Goal: Communication & Community: Participate in discussion

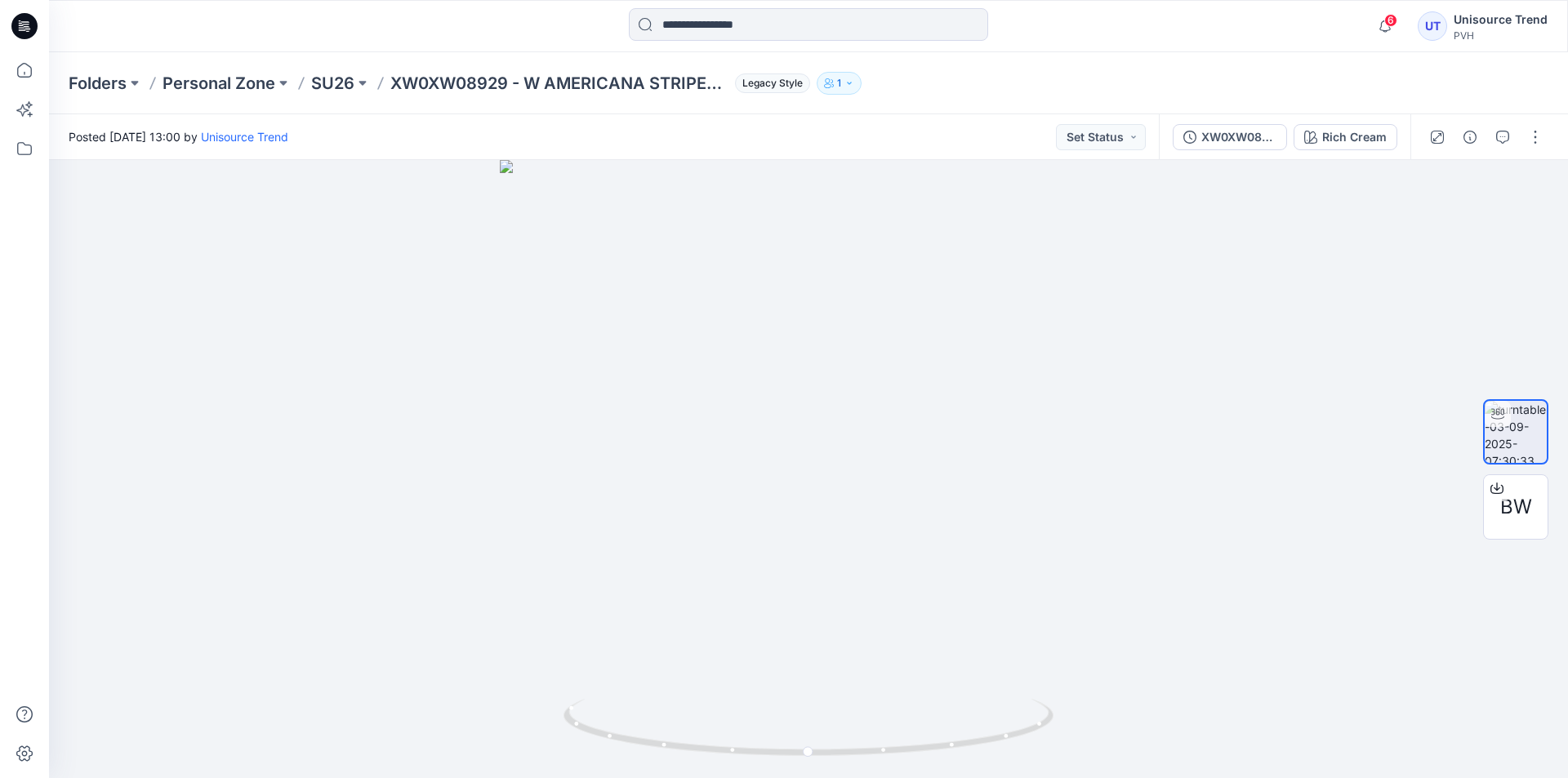
click at [22, 26] on icon at bounding box center [24, 26] width 26 height 52
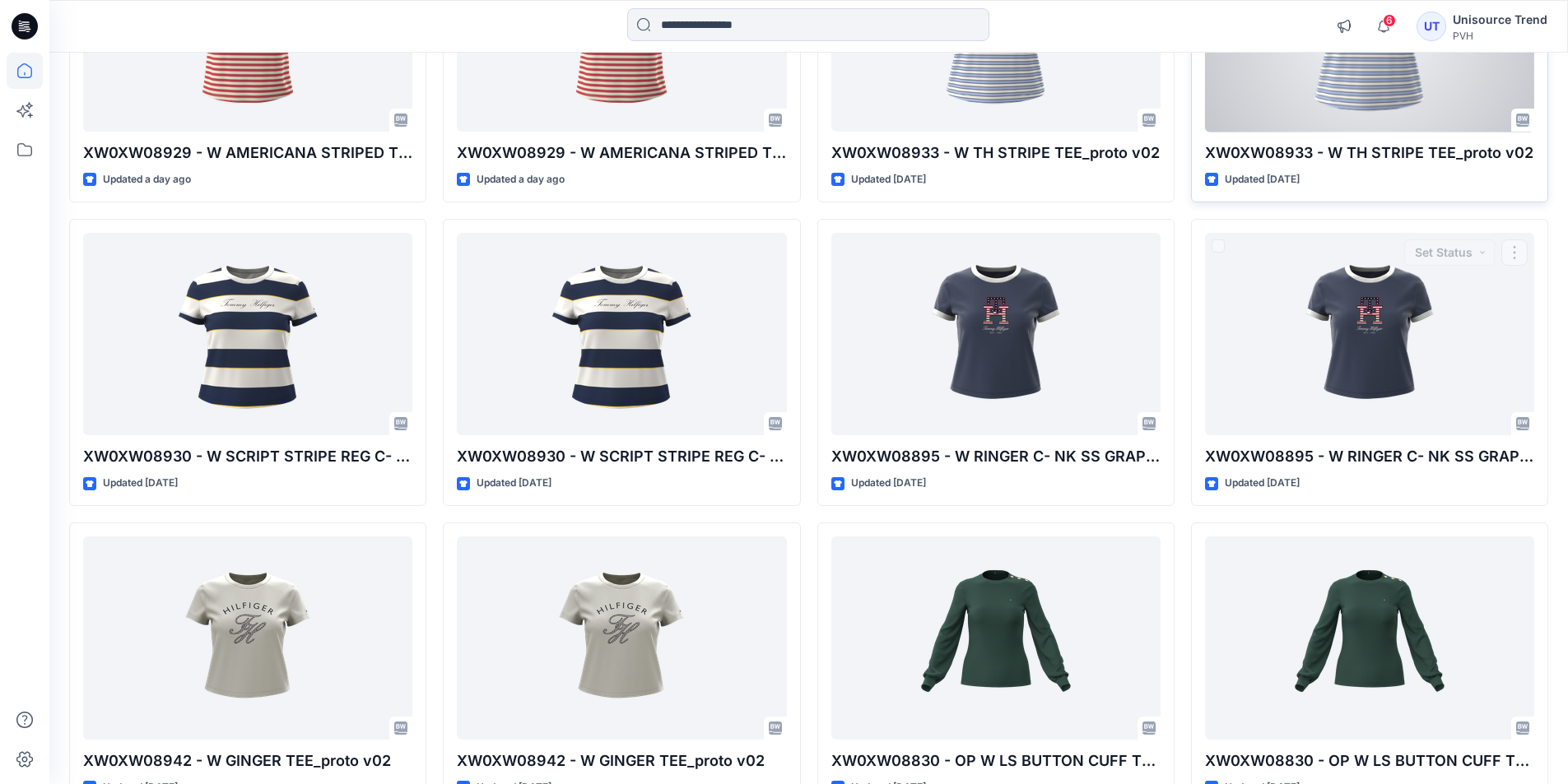
scroll to position [256, 0]
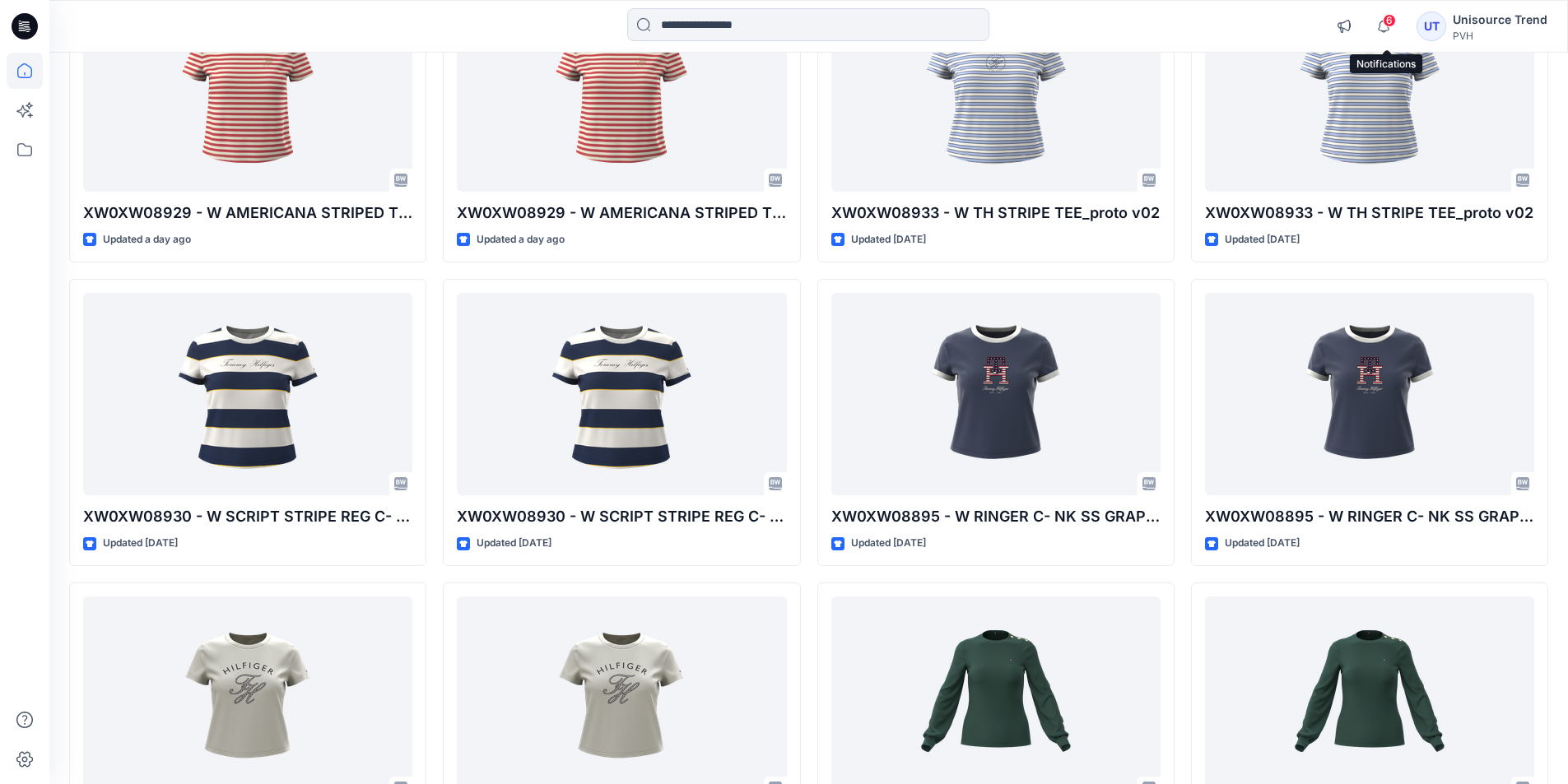
click at [1391, 21] on span "6" at bounding box center [1389, 20] width 13 height 13
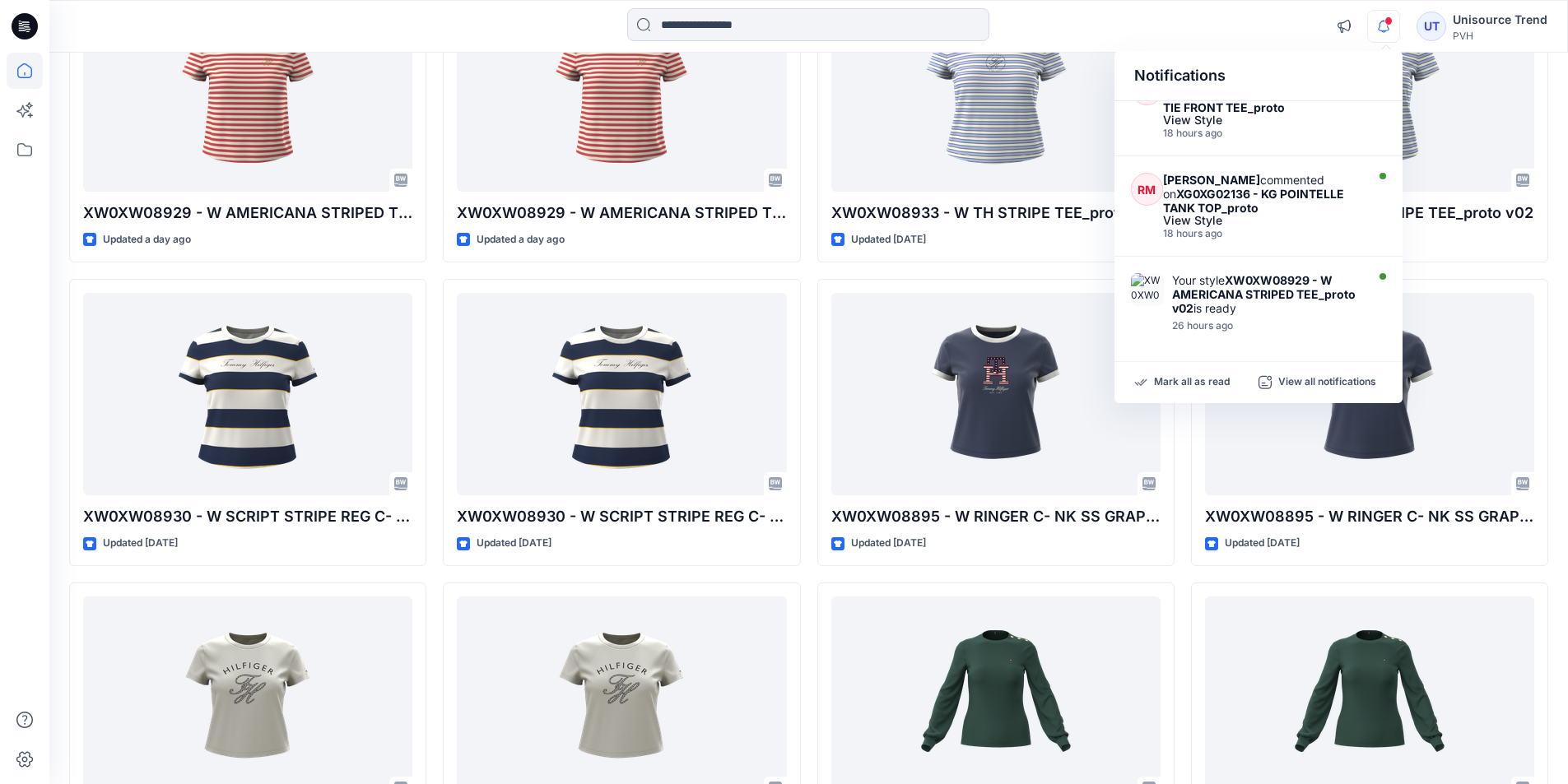
scroll to position [301, 0]
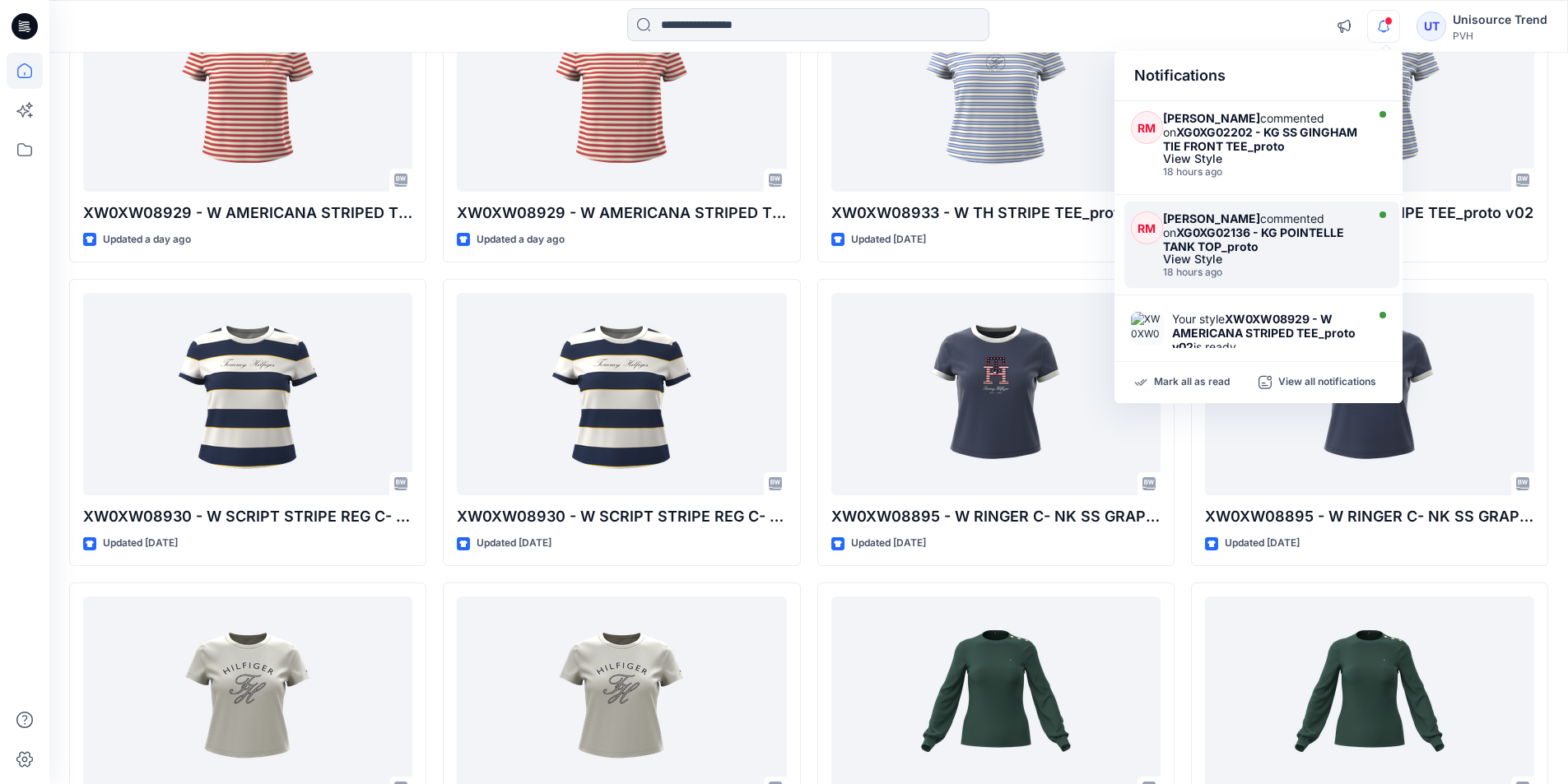
click at [1323, 260] on div "View Style" at bounding box center [1262, 259] width 197 height 11
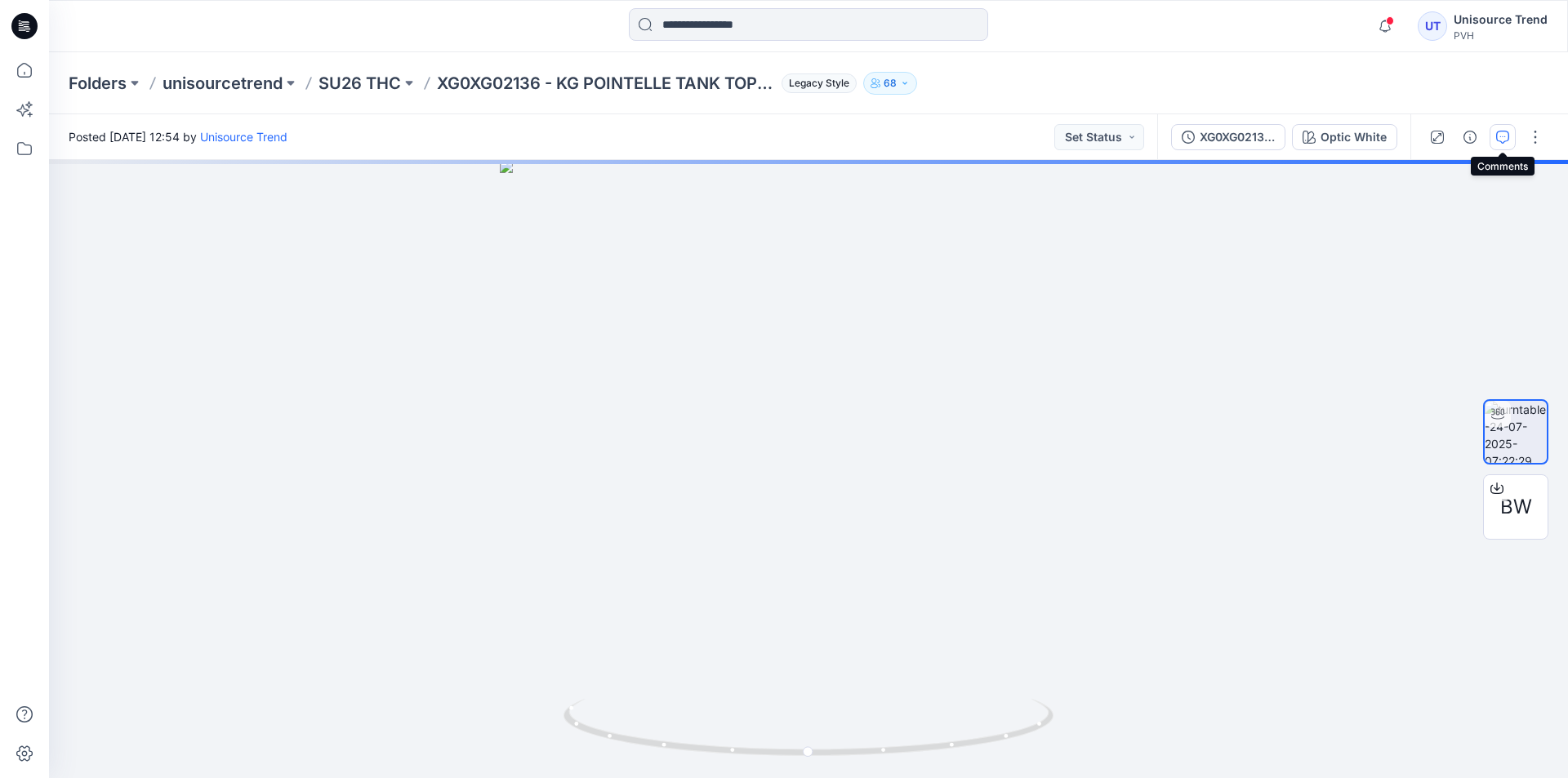
click at [1496, 141] on icon "button" at bounding box center [1502, 137] width 13 height 13
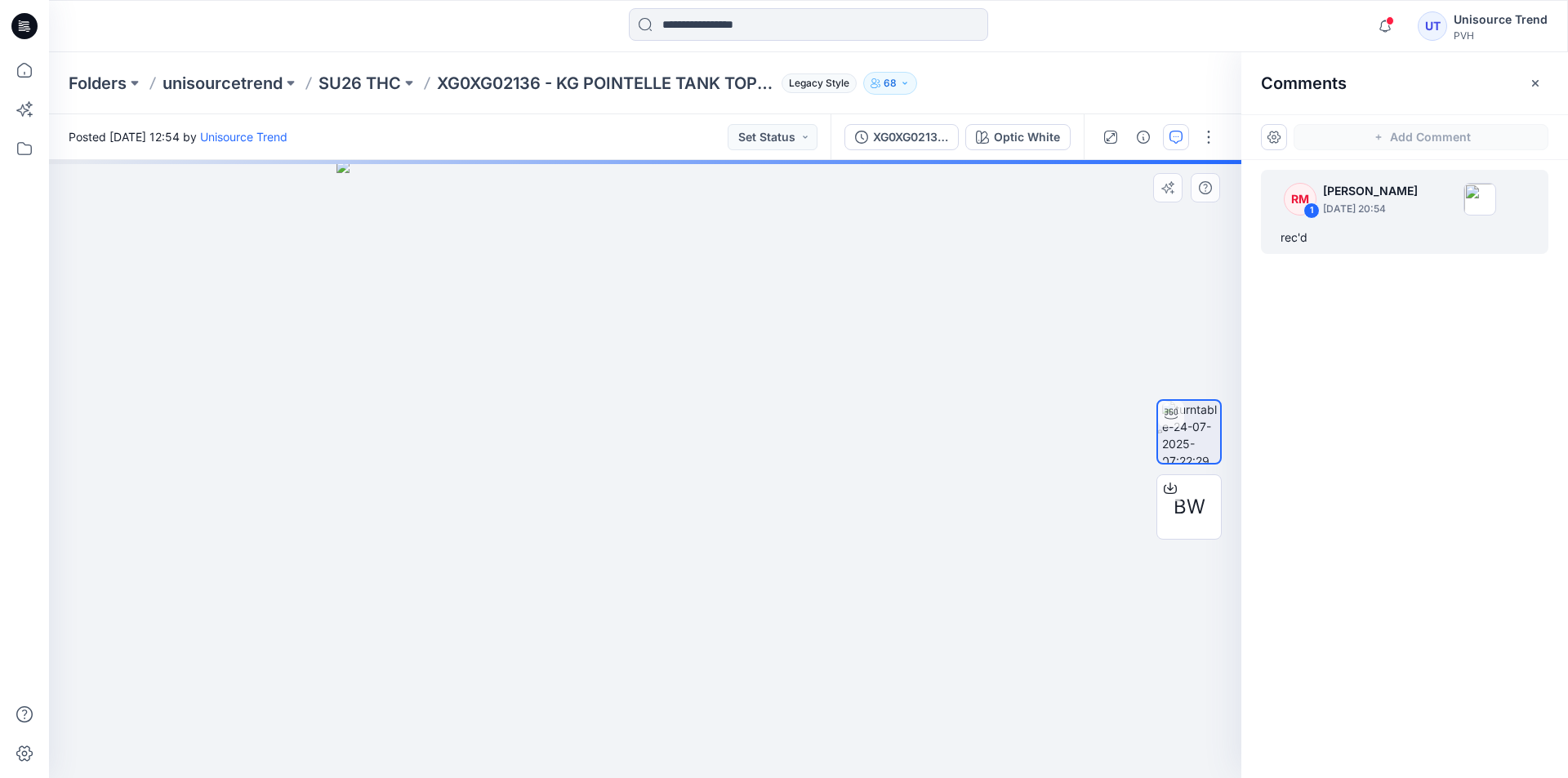
click at [657, 457] on div "2" at bounding box center [645, 469] width 1192 height 618
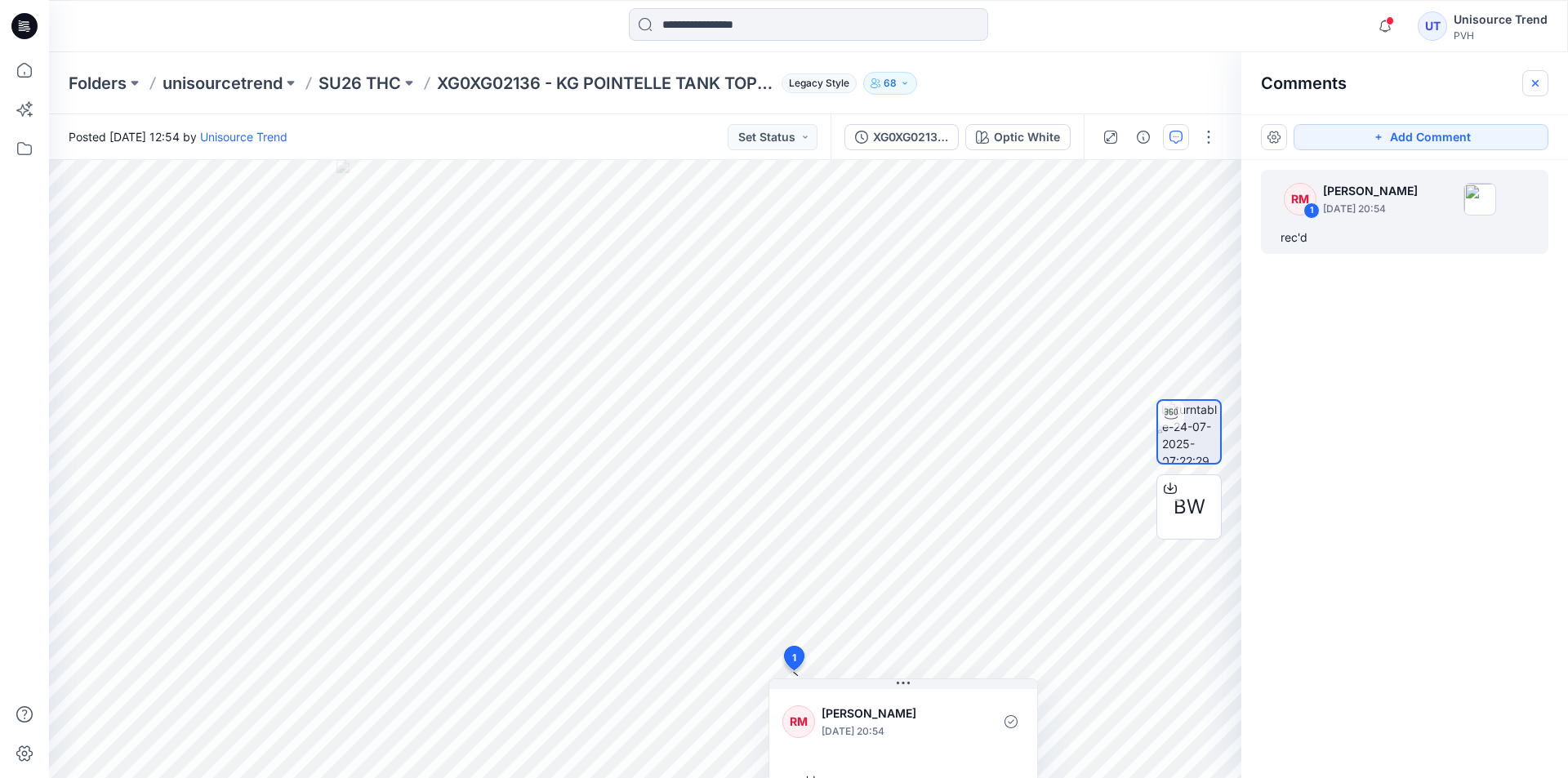
click at [1534, 83] on icon "button" at bounding box center [1535, 82] width 7 height 7
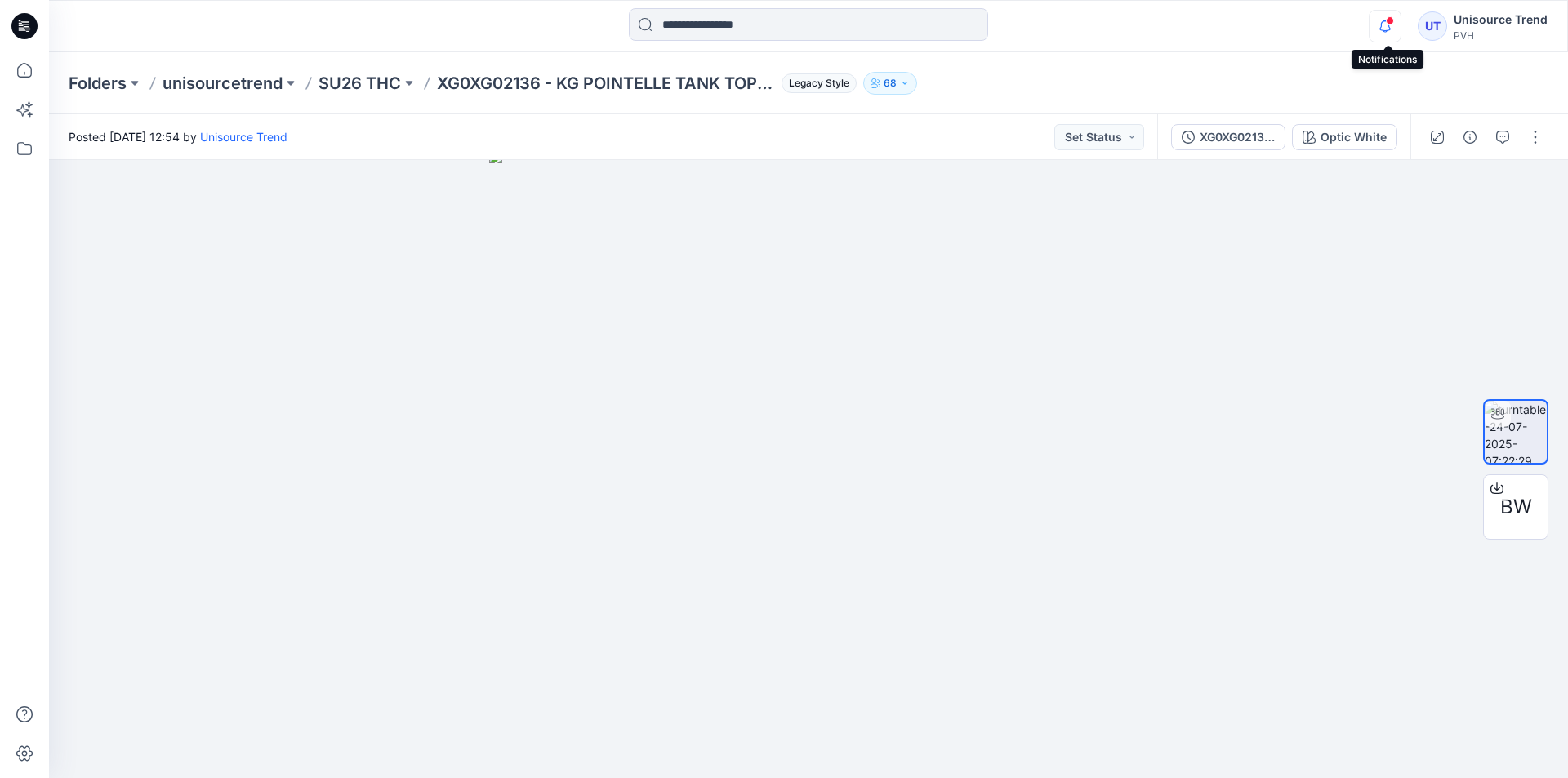
click at [1387, 33] on icon "button" at bounding box center [1384, 26] width 31 height 32
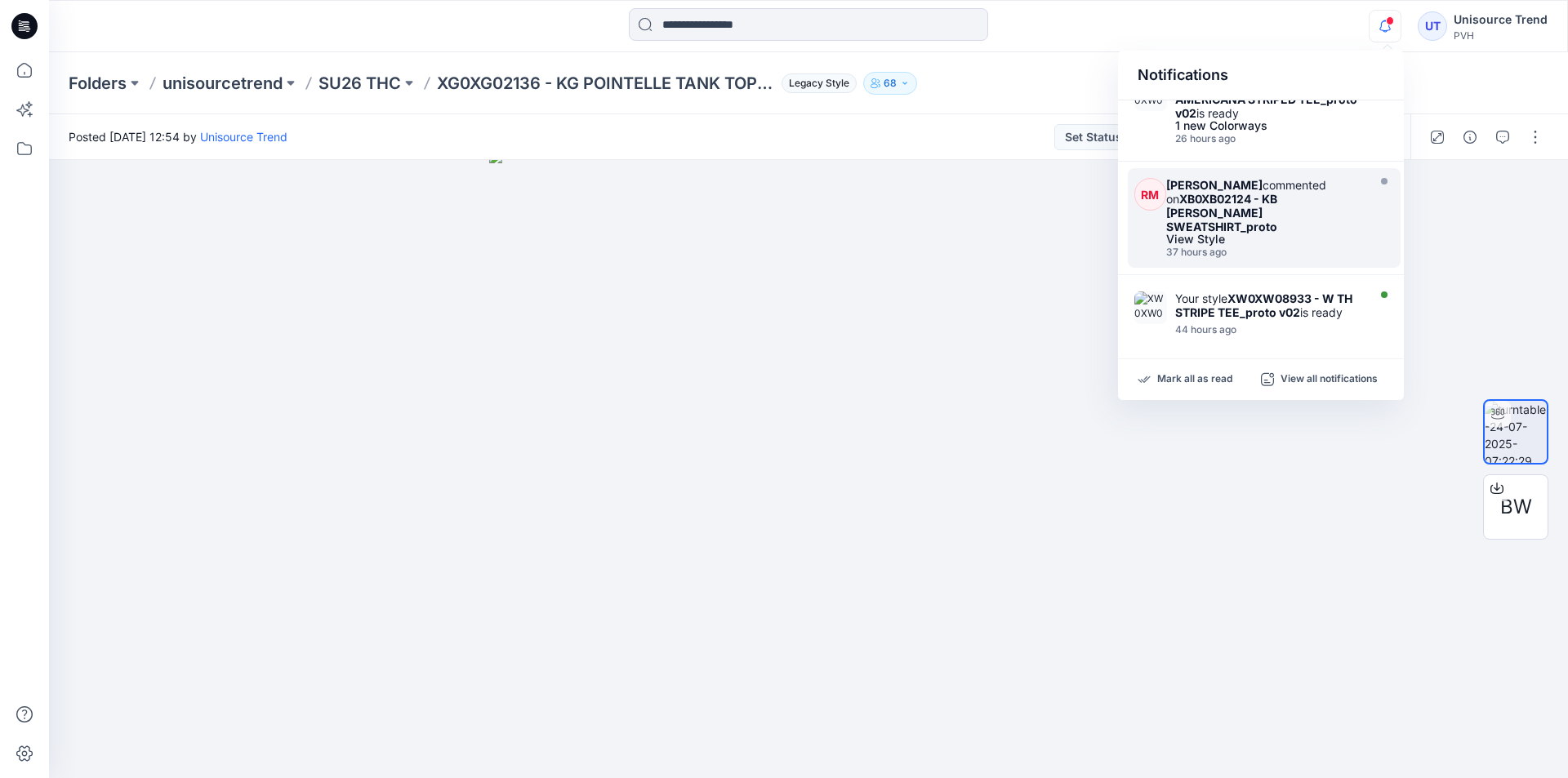
scroll to position [626, 0]
click at [1304, 242] on div "37 hours ago" at bounding box center [1264, 247] width 196 height 11
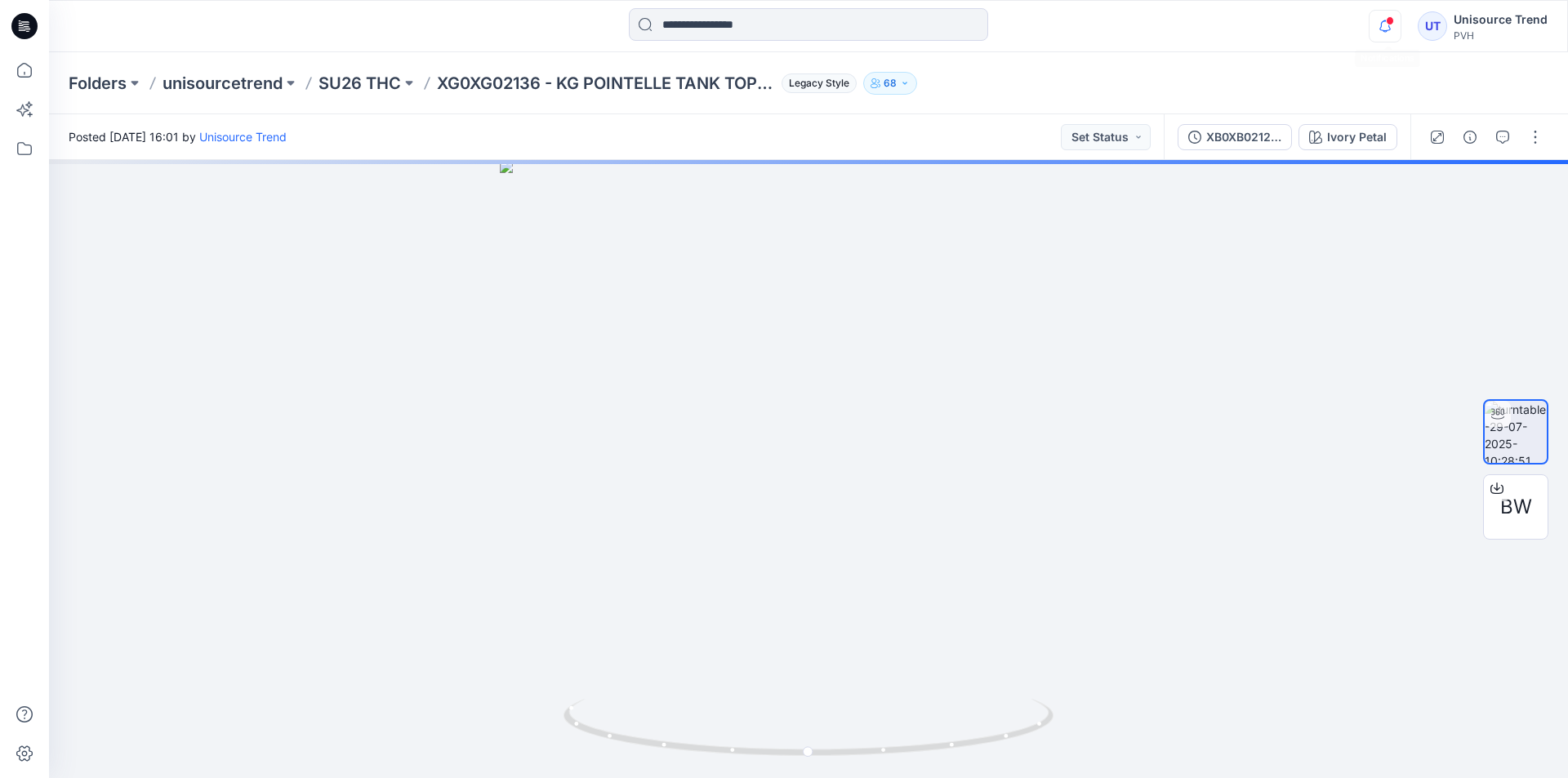
click at [1395, 15] on icon "button" at bounding box center [1384, 26] width 31 height 32
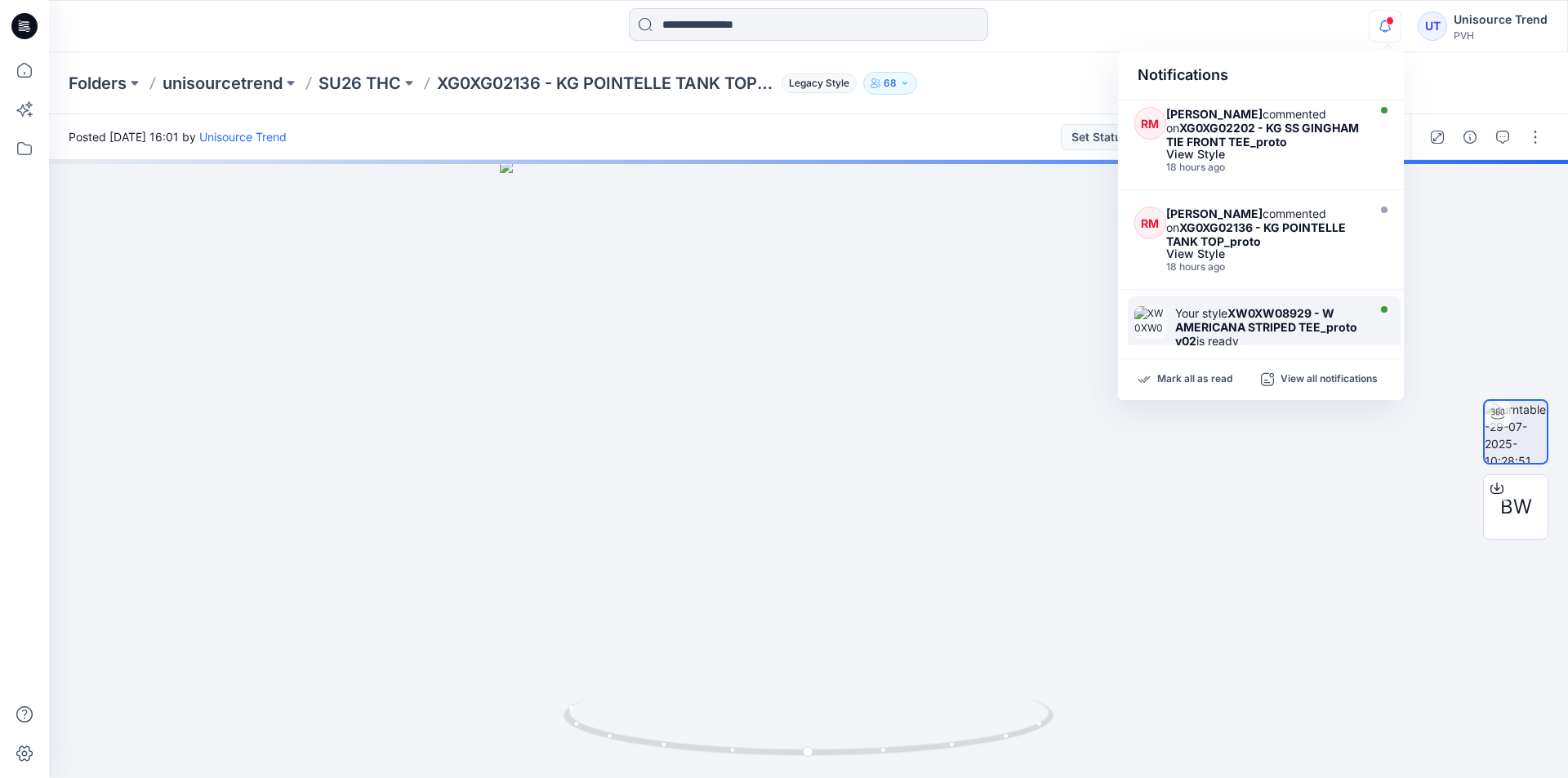
scroll to position [298, 0]
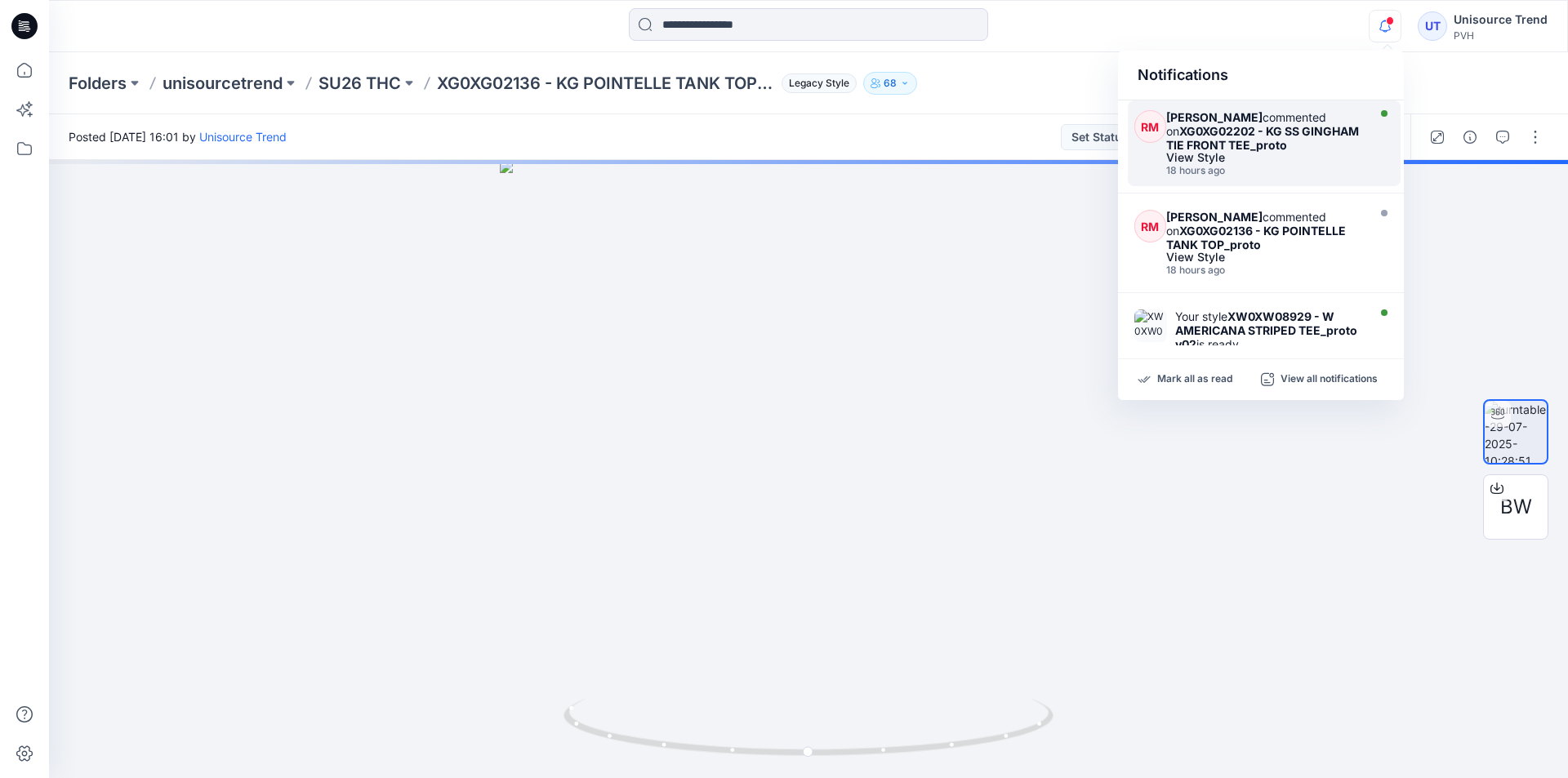
click at [1270, 156] on div "View Style" at bounding box center [1264, 157] width 196 height 11
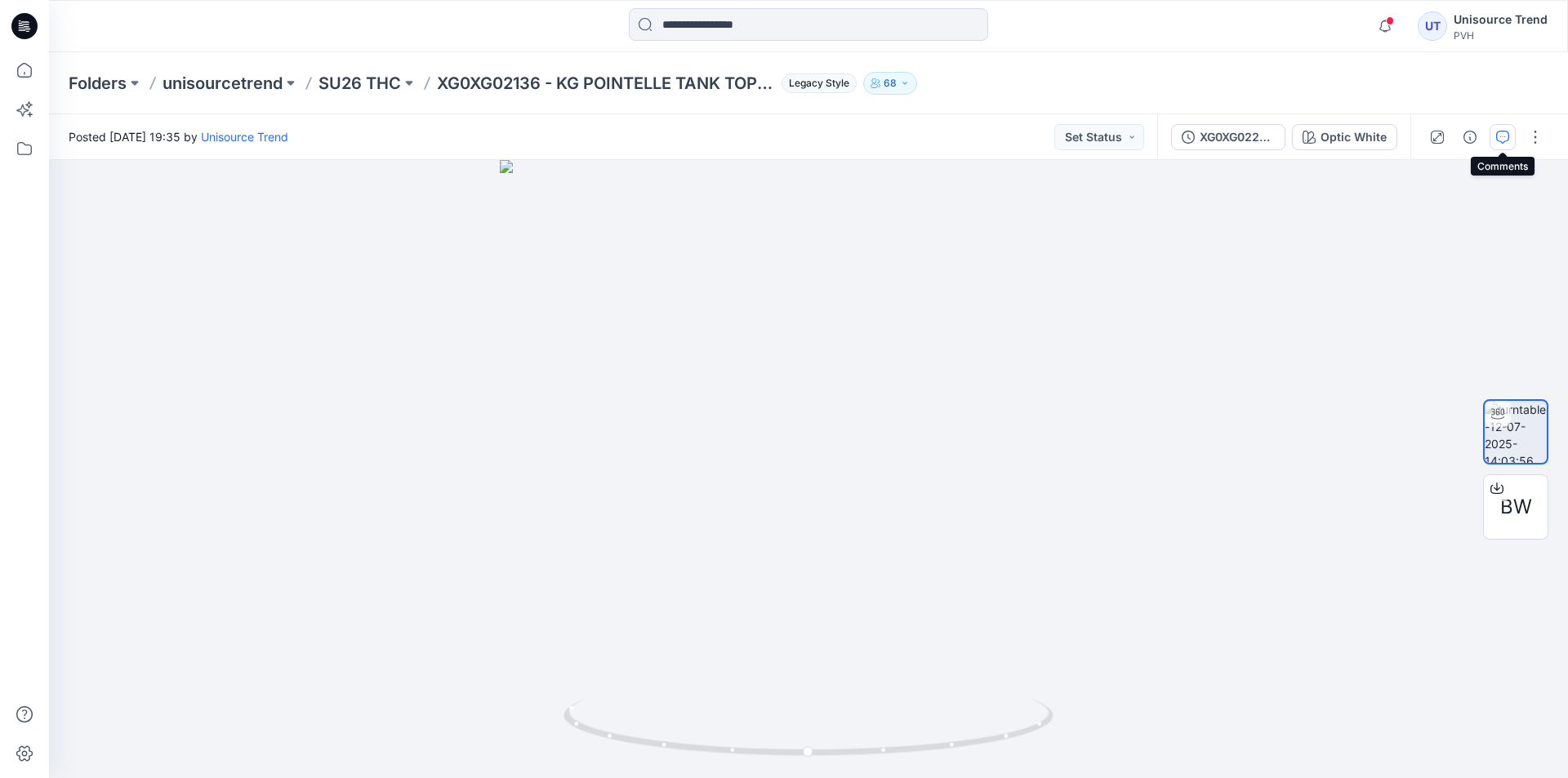
click at [1497, 140] on icon "button" at bounding box center [1502, 137] width 13 height 13
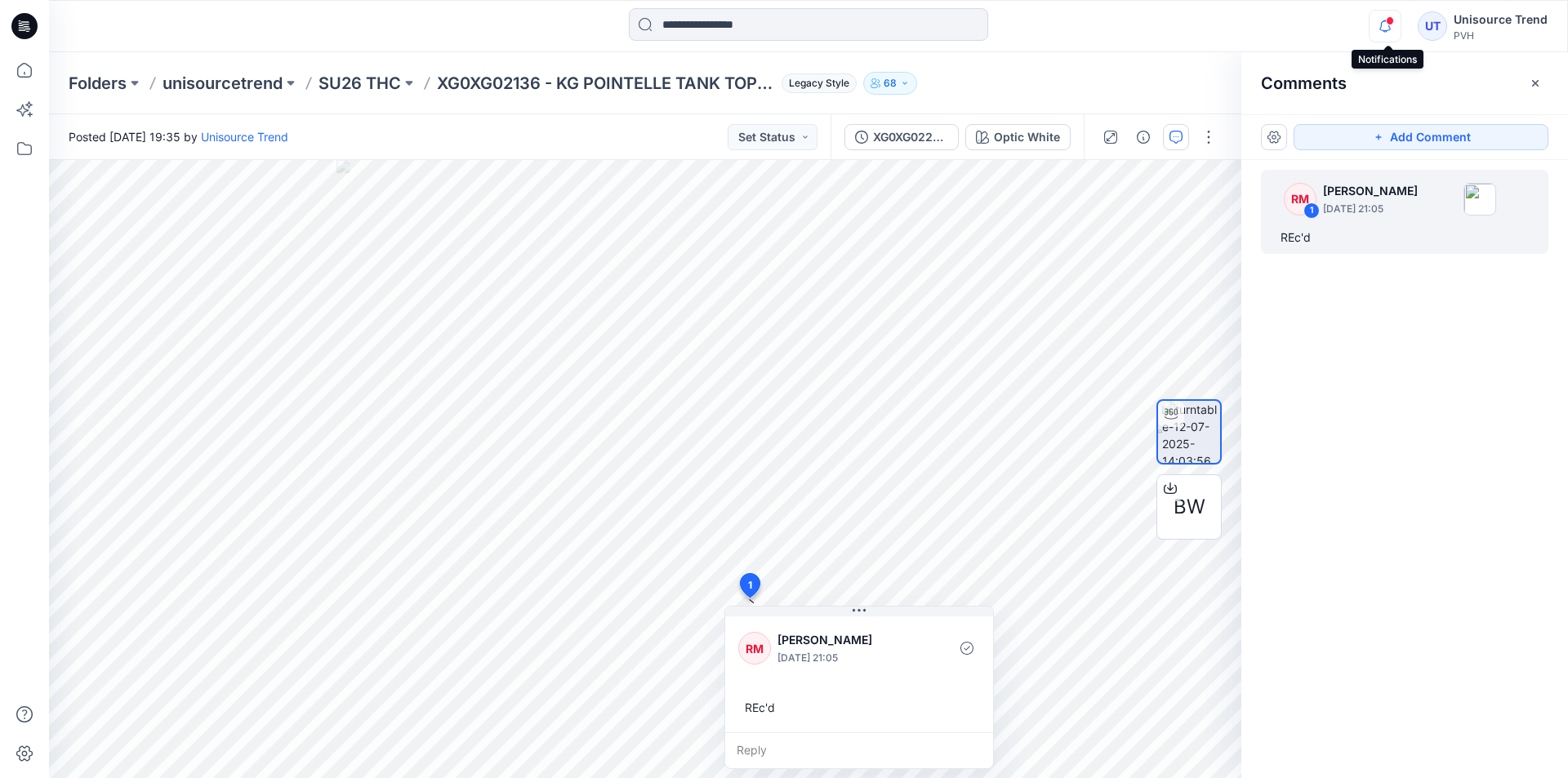
click at [1388, 26] on icon "button" at bounding box center [1384, 26] width 31 height 32
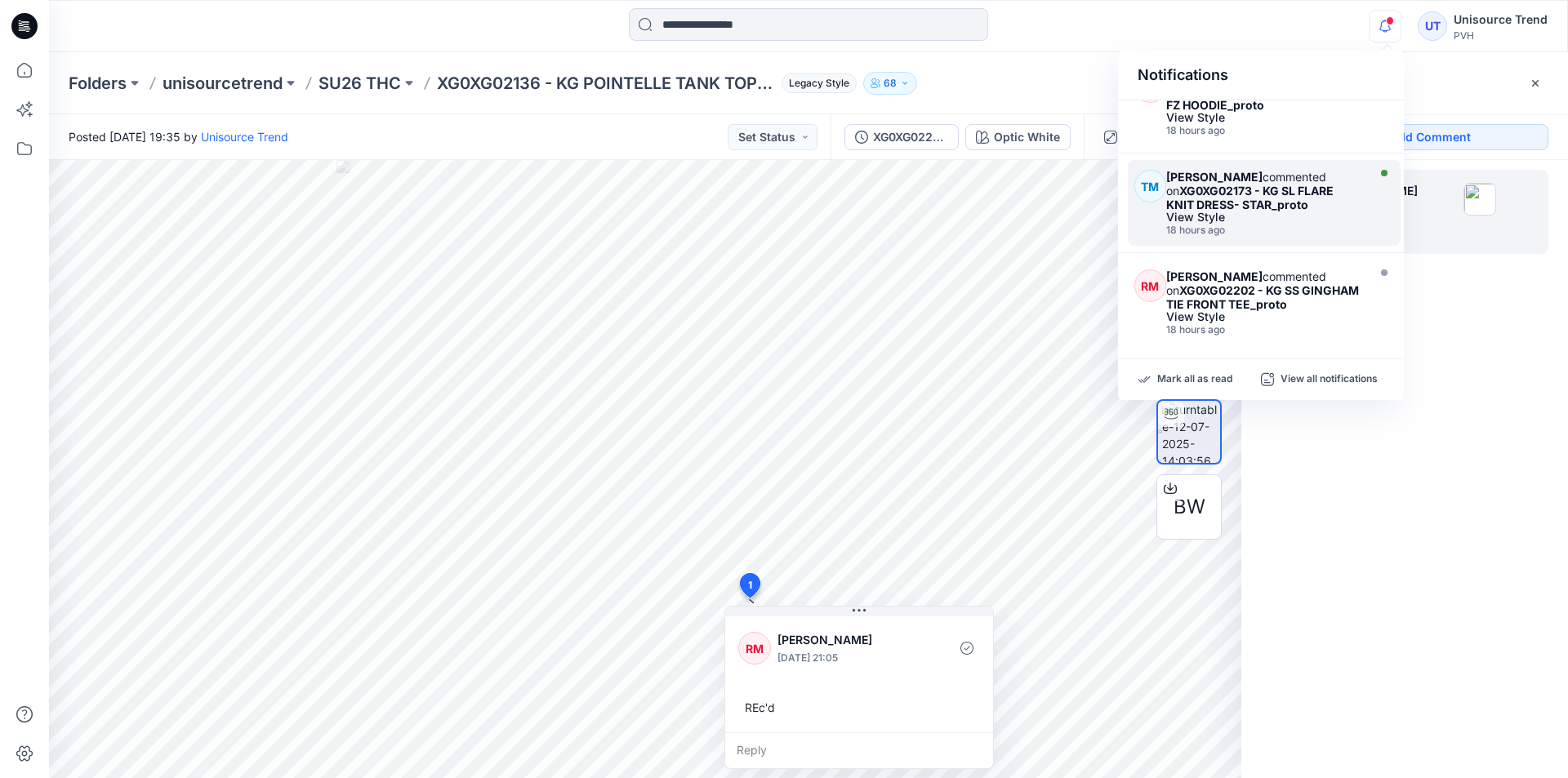
scroll to position [135, 0]
click at [1286, 242] on div "TM Tara Maharaj commented on XG0XG02173 - KG SL FLARE KNIT DRESS- STAR_proto Vi…" at bounding box center [1264, 207] width 273 height 86
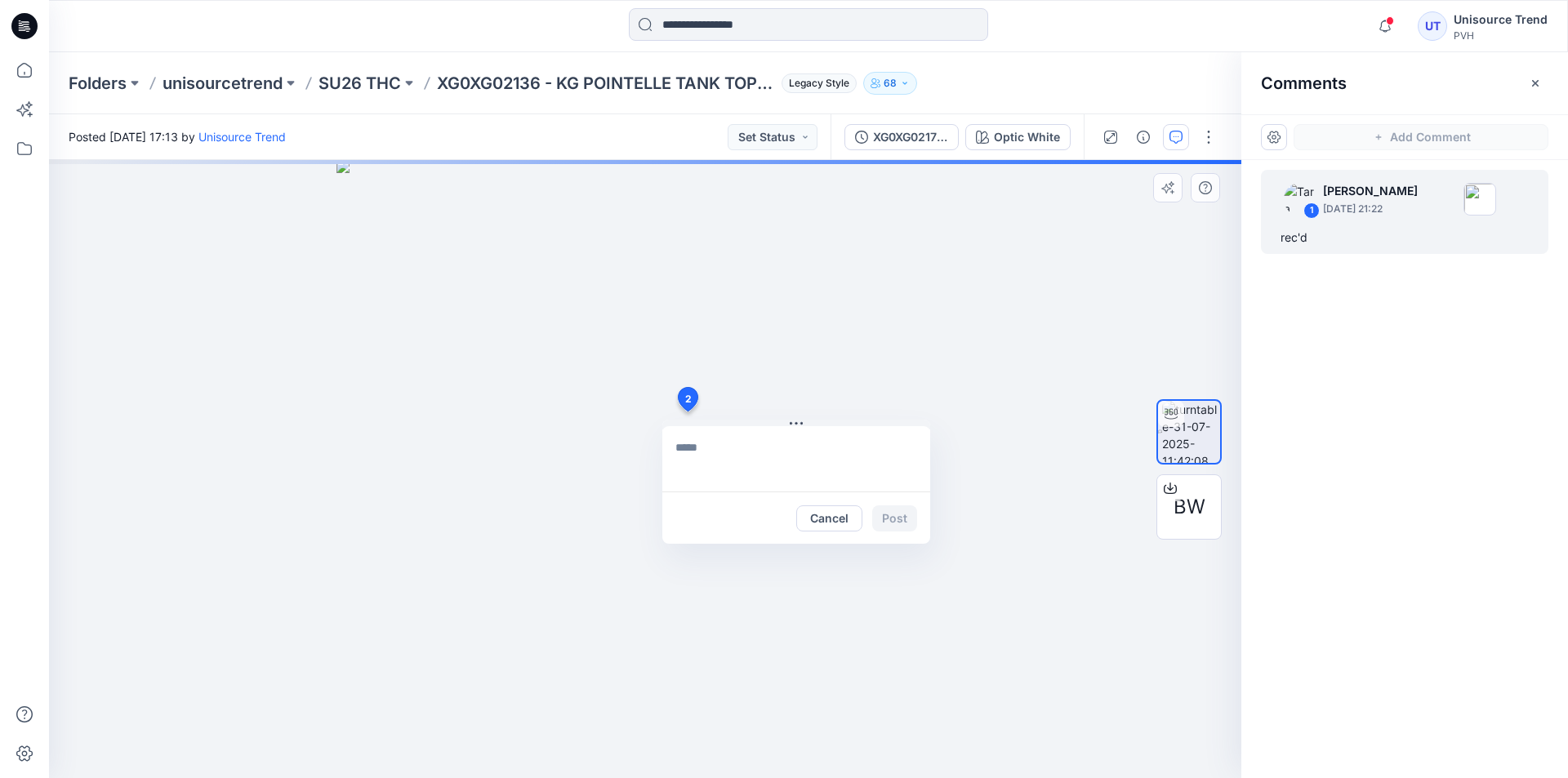
drag, startPoint x: 687, startPoint y: 412, endPoint x: 597, endPoint y: 416, distance: 90.1
click at [597, 416] on div "2 Cancel Post" at bounding box center [645, 469] width 1192 height 618
click at [865, 357] on div "2 Cancel Post" at bounding box center [645, 469] width 1192 height 618
click at [1329, 383] on div "1 Tara Maharaj September 03, 2025 21:22 rec'd" at bounding box center [1404, 439] width 327 height 558
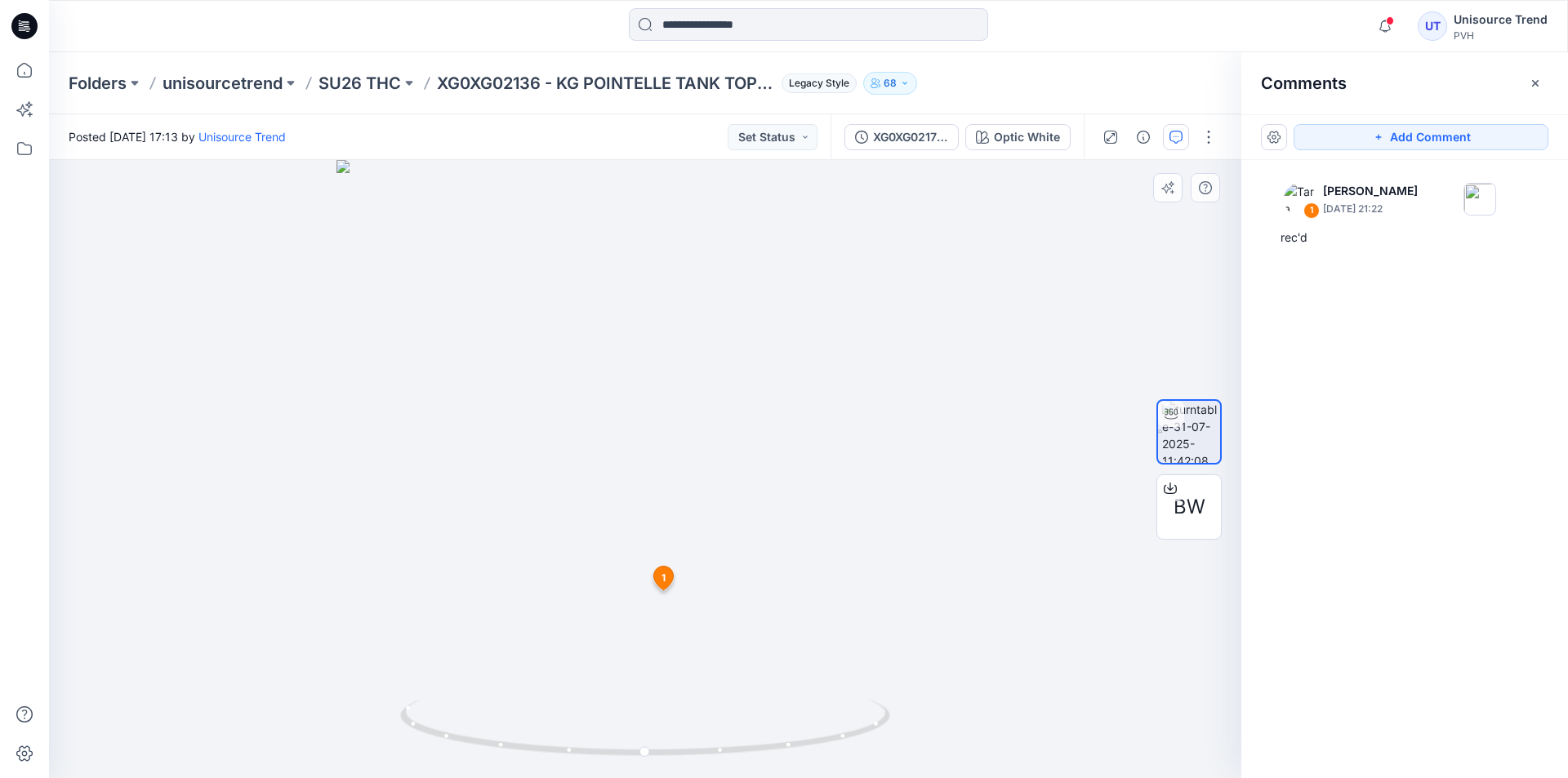
click at [666, 590] on icon at bounding box center [663, 581] width 27 height 31
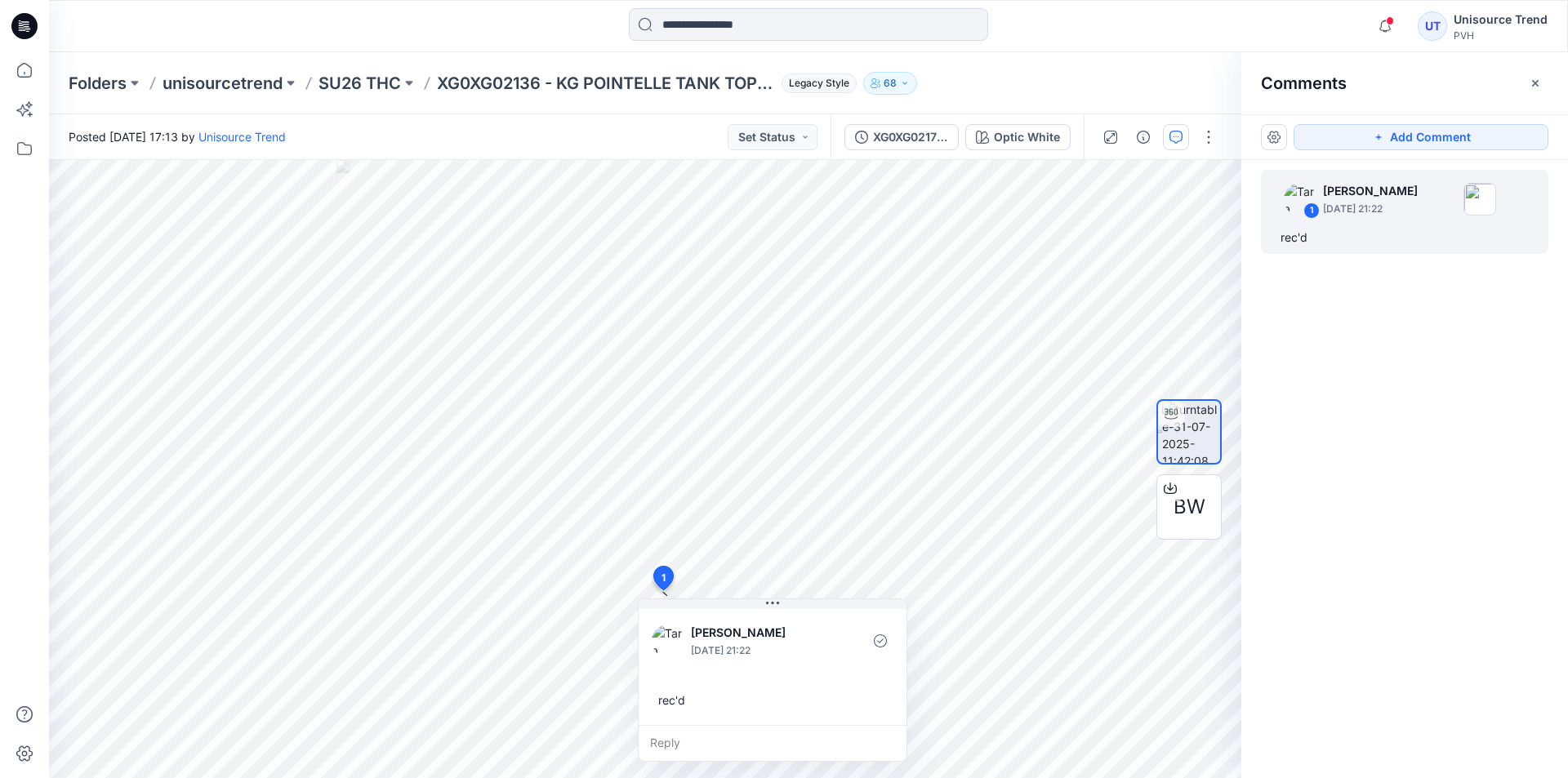
drag, startPoint x: 1410, startPoint y: 517, endPoint x: 1386, endPoint y: 90, distance: 427.7
click at [1410, 504] on div "1 Tara Maharaj September 03, 2025 21:22 rec'd" at bounding box center [1404, 439] width 327 height 558
click at [1390, 19] on span at bounding box center [1389, 20] width 9 height 9
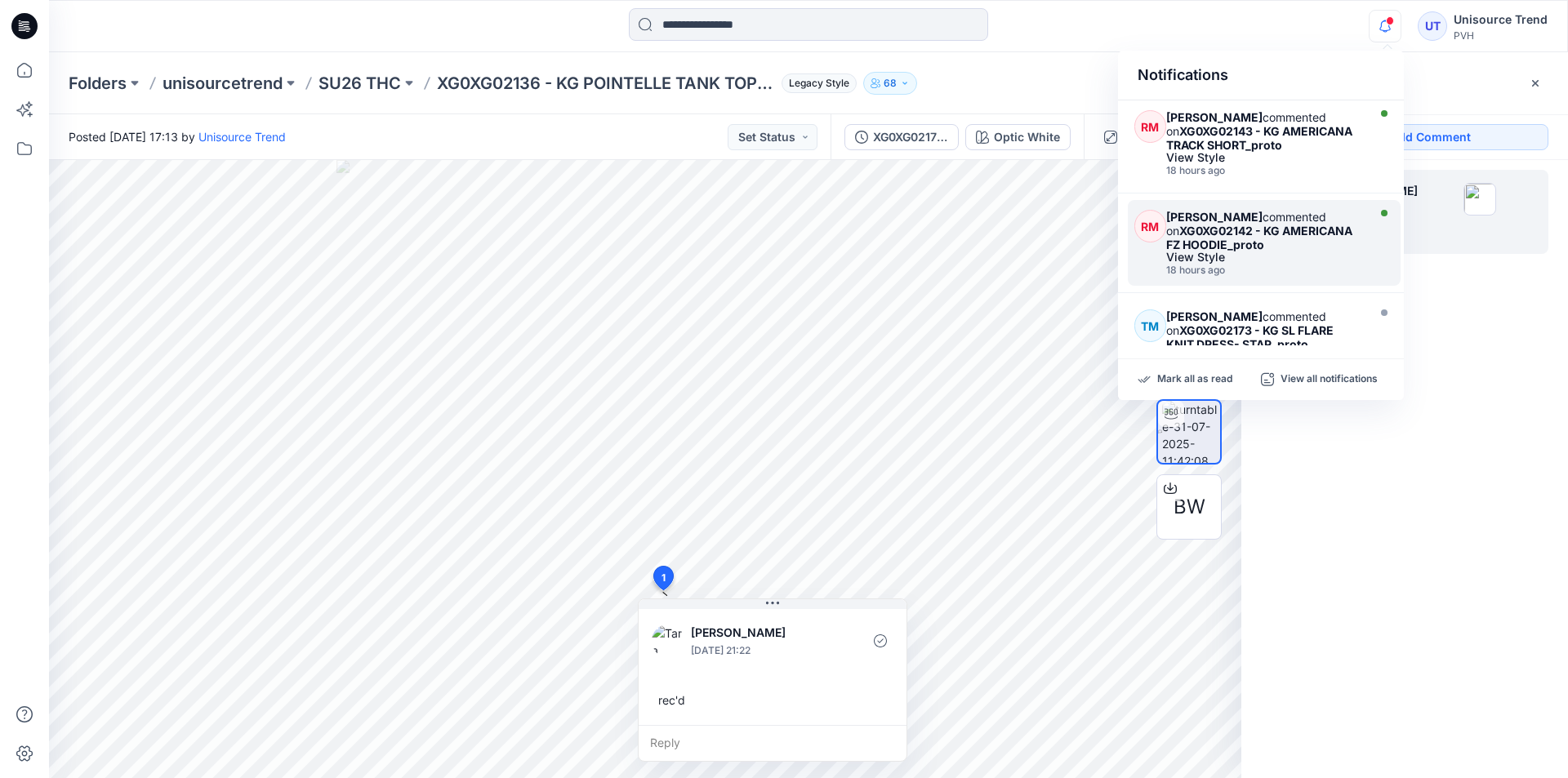
click at [1261, 272] on div "18 hours ago" at bounding box center [1264, 270] width 196 height 11
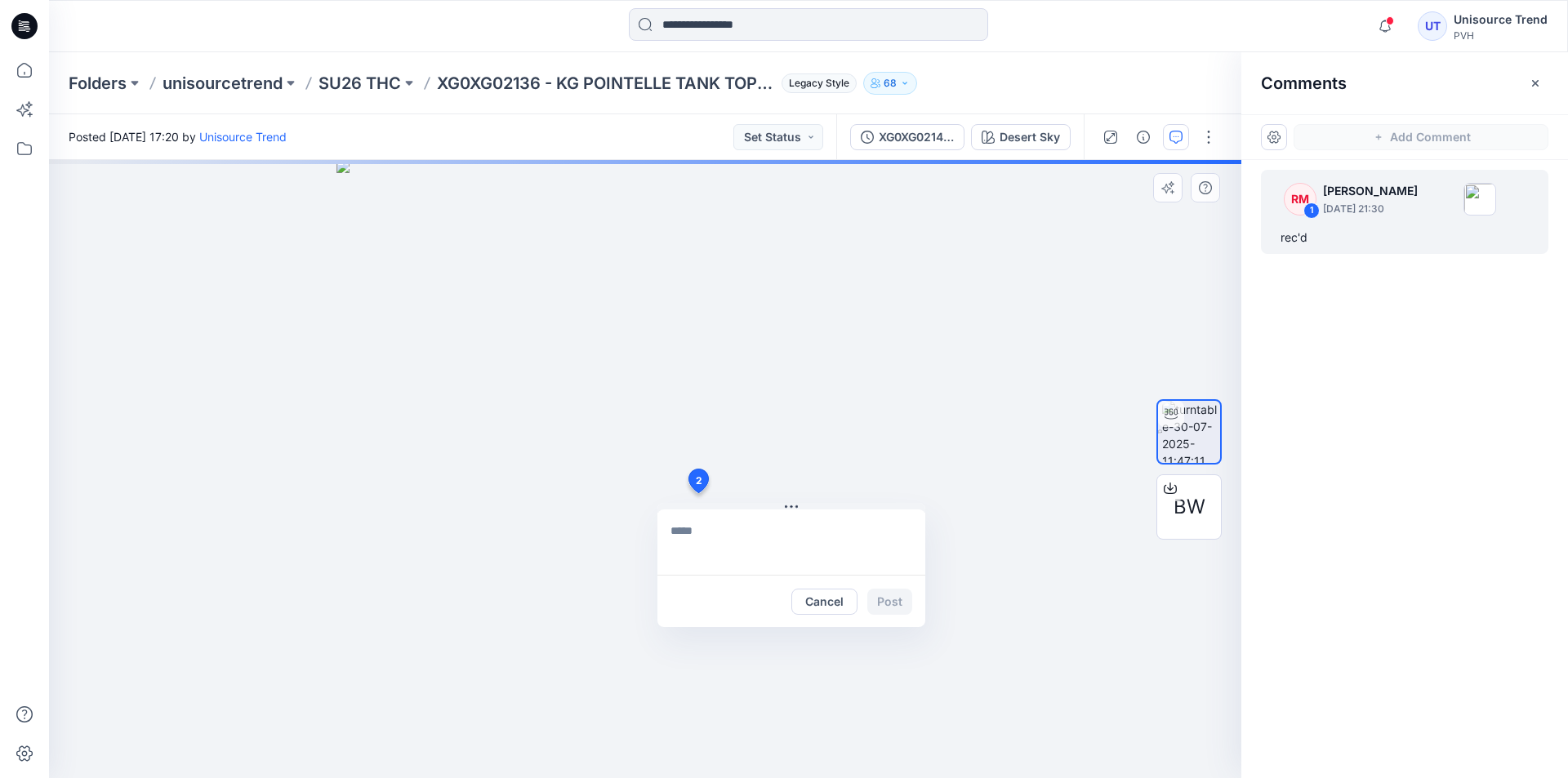
drag, startPoint x: 694, startPoint y: 494, endPoint x: 645, endPoint y: 496, distance: 49.0
click at [658, 496] on div "2 Cancel Post" at bounding box center [645, 469] width 1192 height 618
click at [1364, 473] on div "RM 1 Riza Manalo September 03, 2025 21:30 rec'd" at bounding box center [1404, 439] width 327 height 558
click at [772, 600] on button "Cancel" at bounding box center [803, 602] width 66 height 26
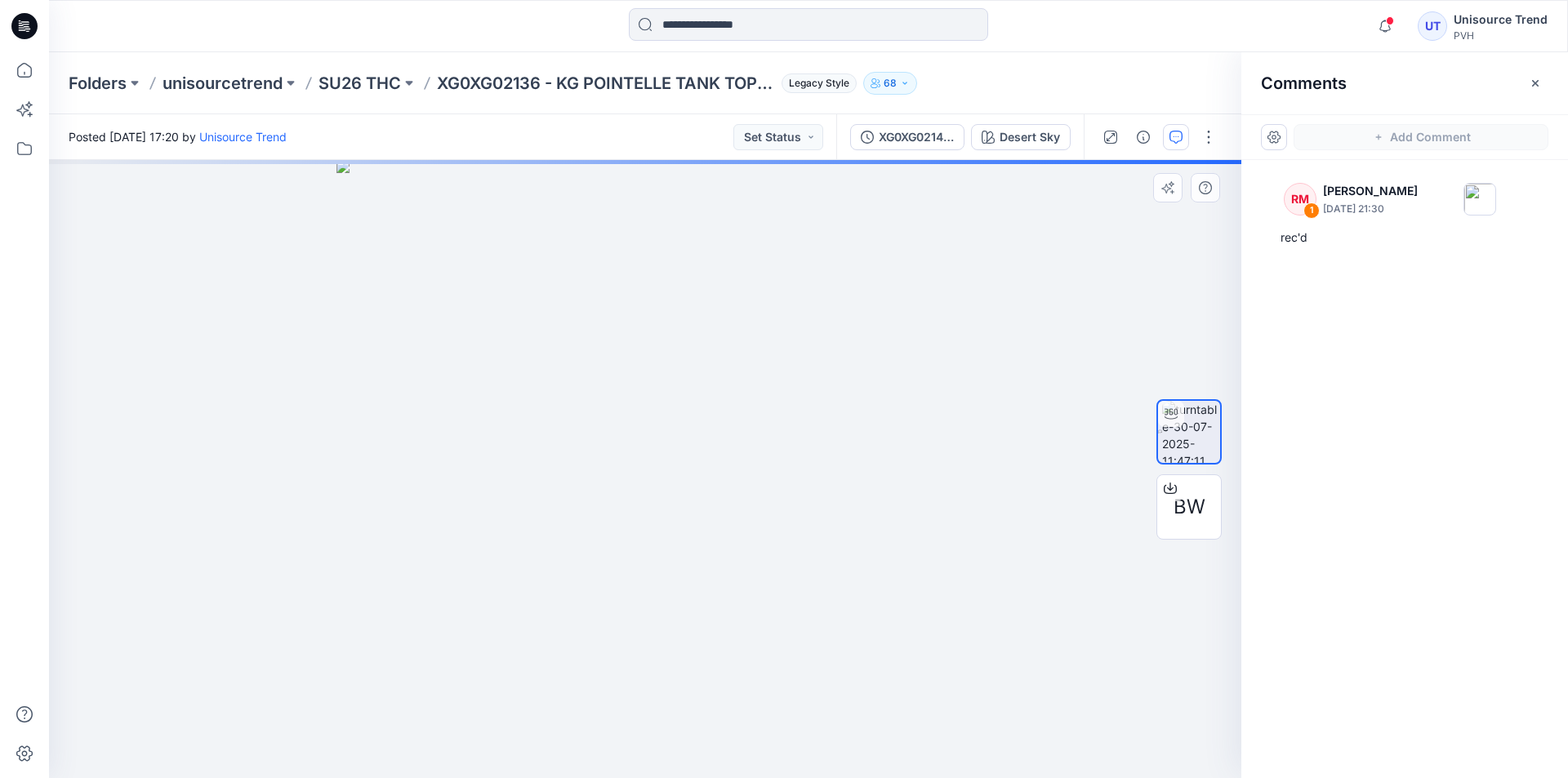
click at [1383, 428] on div "RM 1 Riza Manalo September 03, 2025 21:30 rec'd" at bounding box center [1404, 439] width 327 height 558
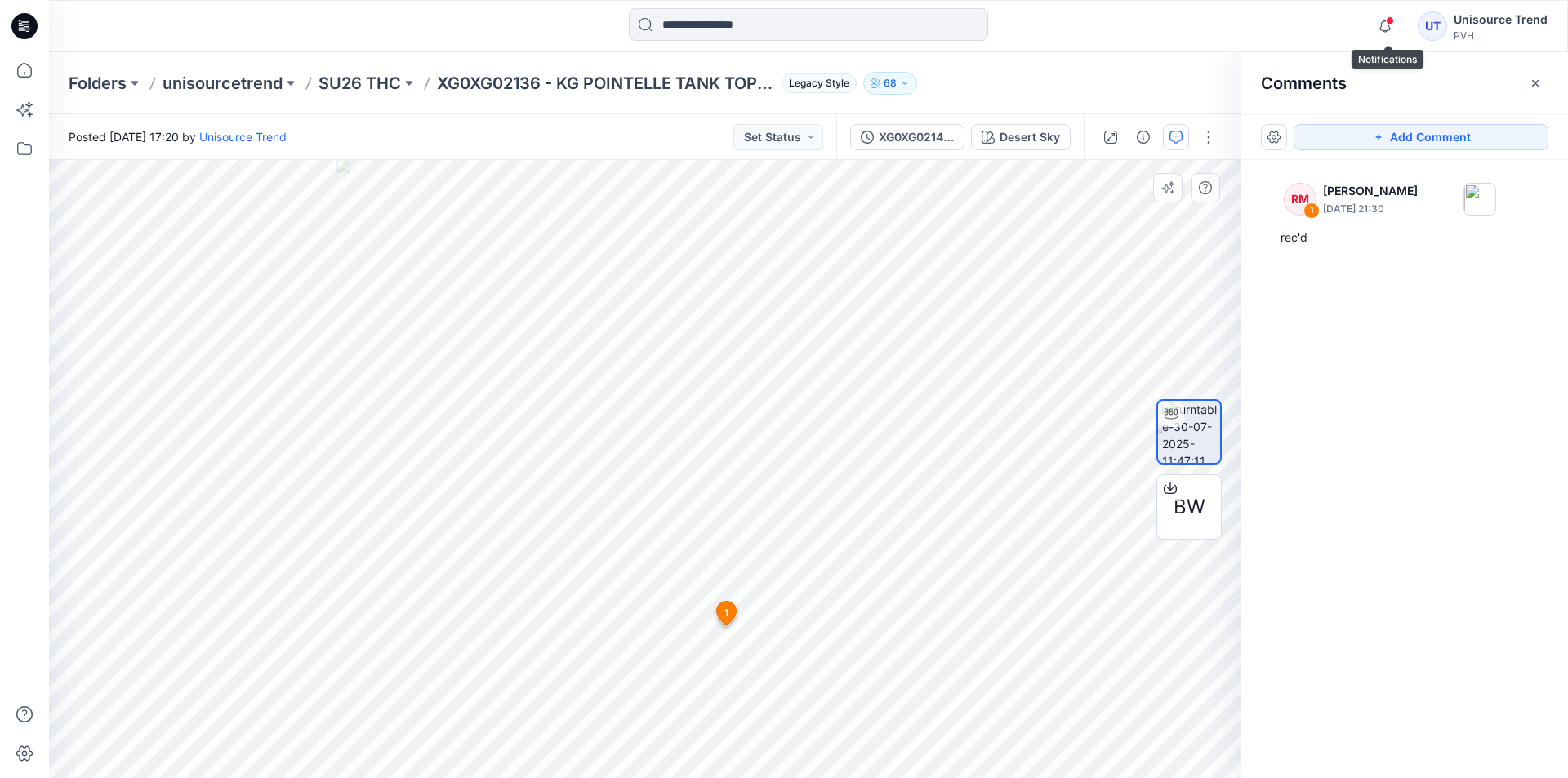
click at [1389, 22] on span at bounding box center [1389, 20] width 9 height 9
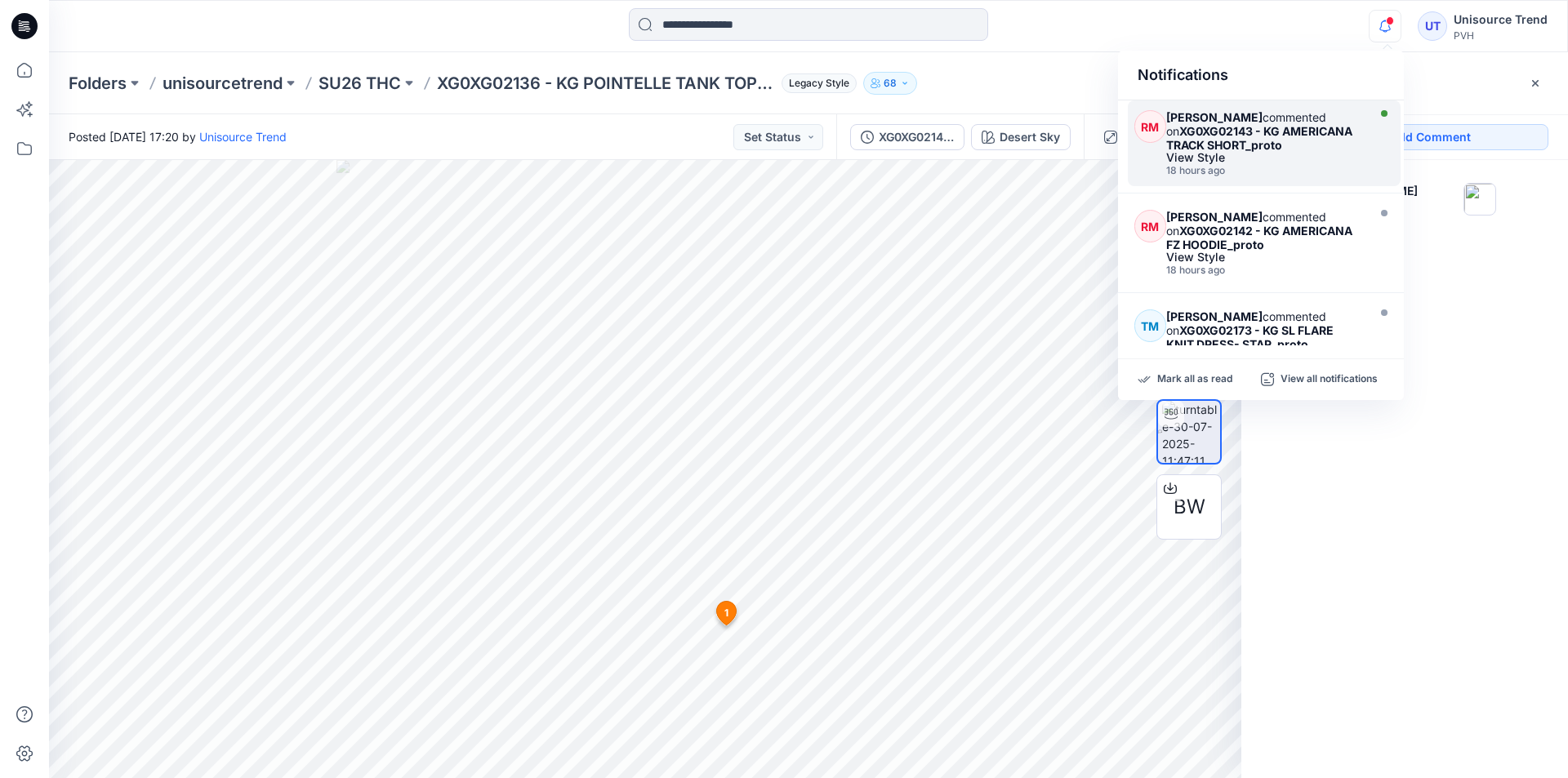
click at [1307, 146] on div "Riza Manalo commented on XG0XG02143 - KG AMERICANA TRACK SHORT_proto" at bounding box center [1264, 131] width 196 height 42
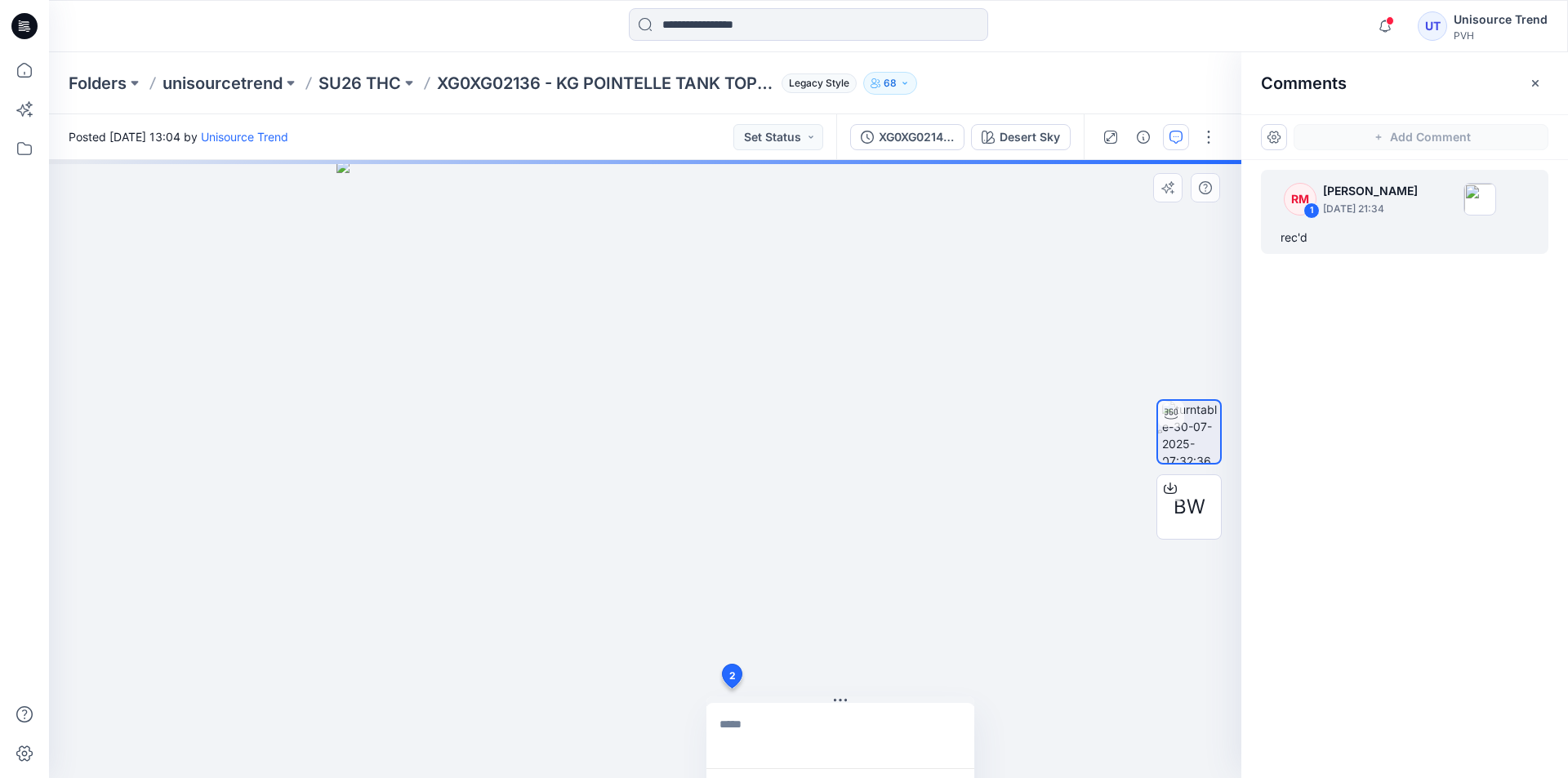
drag, startPoint x: 730, startPoint y: 688, endPoint x: 560, endPoint y: 694, distance: 170.1
click at [560, 694] on div "2 Cancel Post" at bounding box center [645, 469] width 1192 height 618
click at [1058, 584] on div "2 Cancel Post" at bounding box center [645, 469] width 1192 height 618
click at [1541, 82] on icon "button" at bounding box center [1534, 82] width 13 height 13
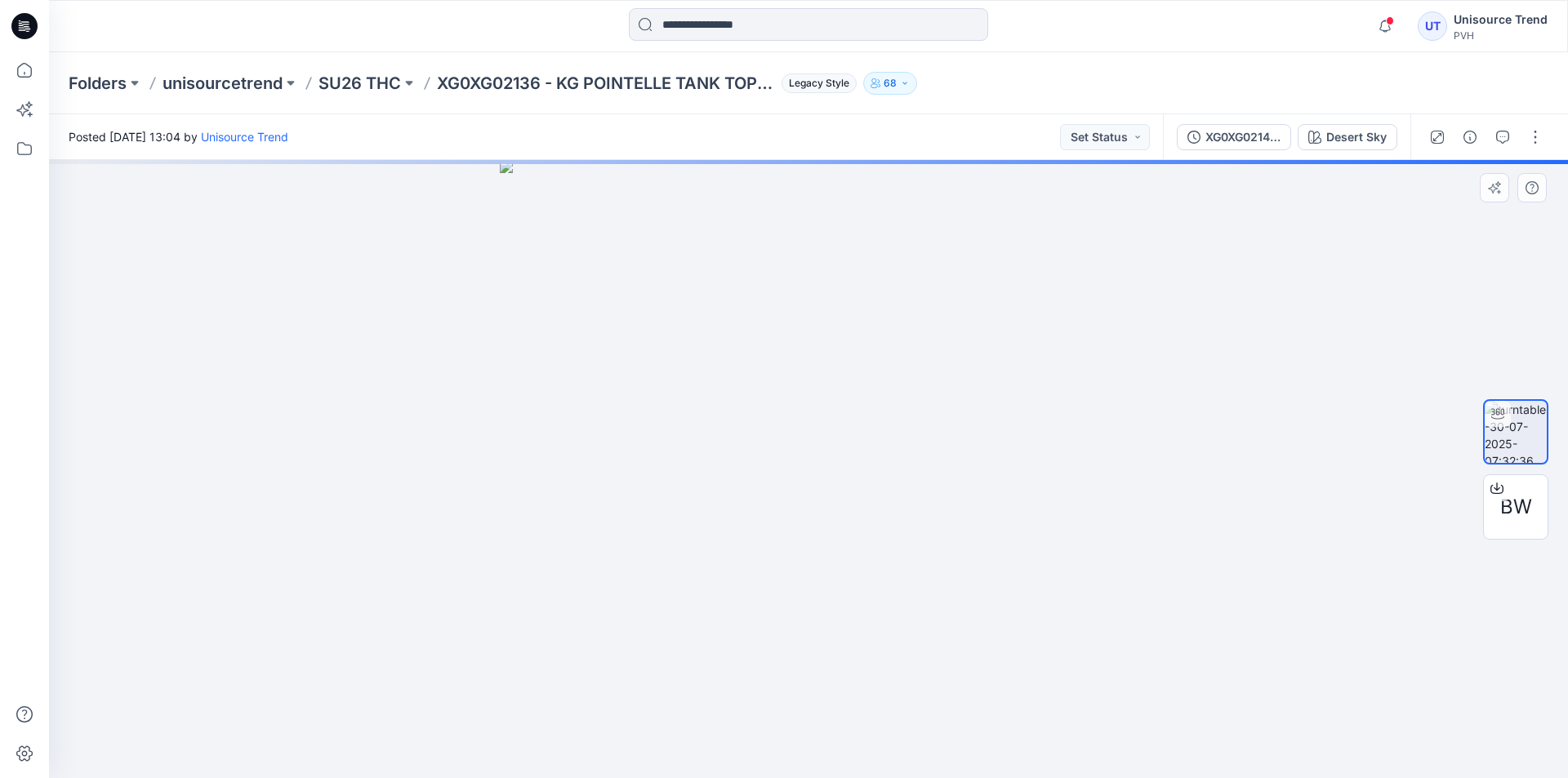
drag, startPoint x: 997, startPoint y: 520, endPoint x: 865, endPoint y: 532, distance: 132.5
click at [865, 532] on img at bounding box center [809, 469] width 618 height 618
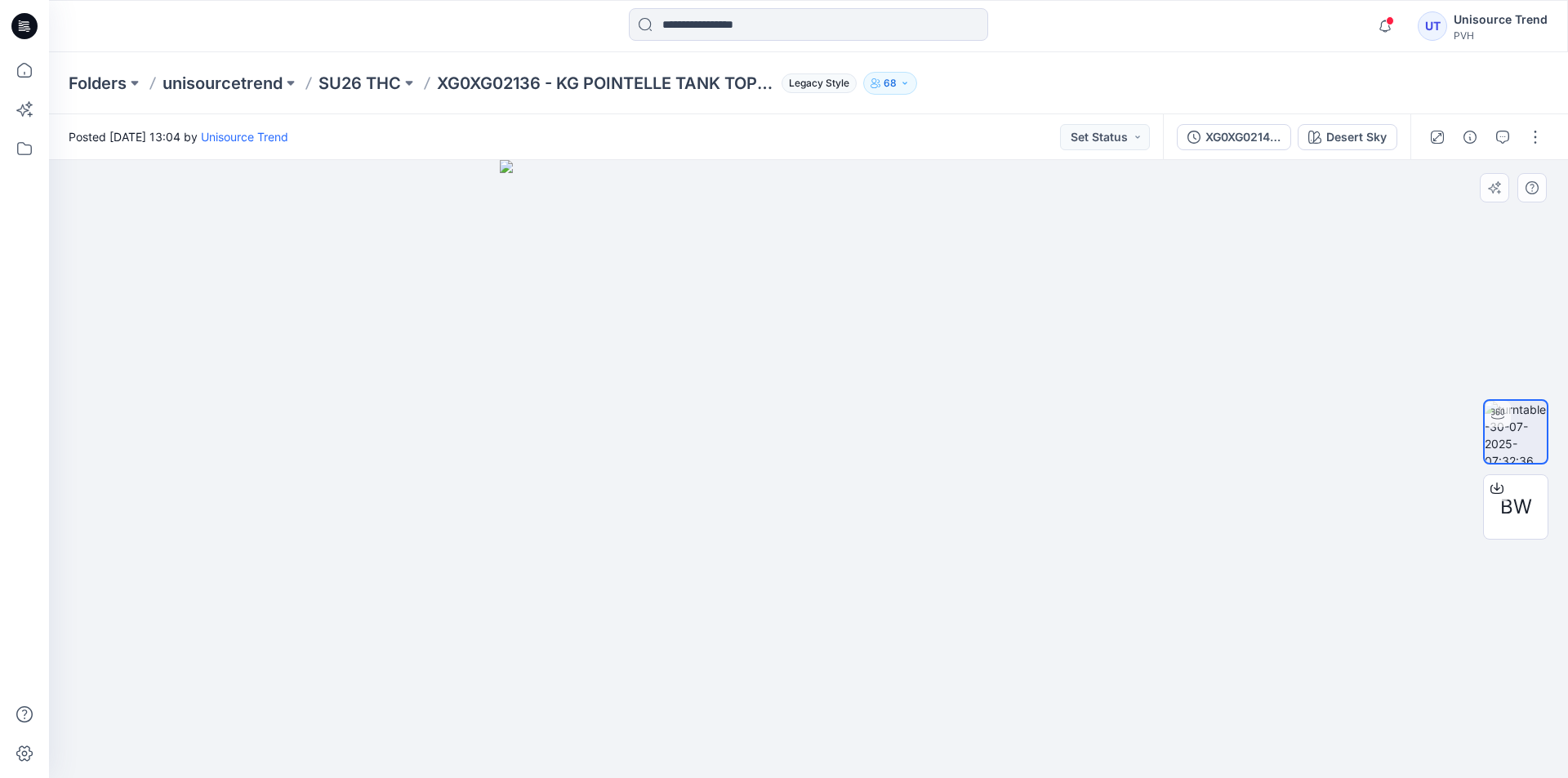
click at [1212, 508] on div at bounding box center [809, 469] width 1519 height 618
drag, startPoint x: 767, startPoint y: 746, endPoint x: 633, endPoint y: 730, distance: 135.0
click at [688, 736] on img at bounding box center [809, 469] width 618 height 618
drag, startPoint x: 662, startPoint y: 722, endPoint x: 1020, endPoint y: 679, distance: 360.6
click at [1003, 689] on img at bounding box center [809, 469] width 618 height 618
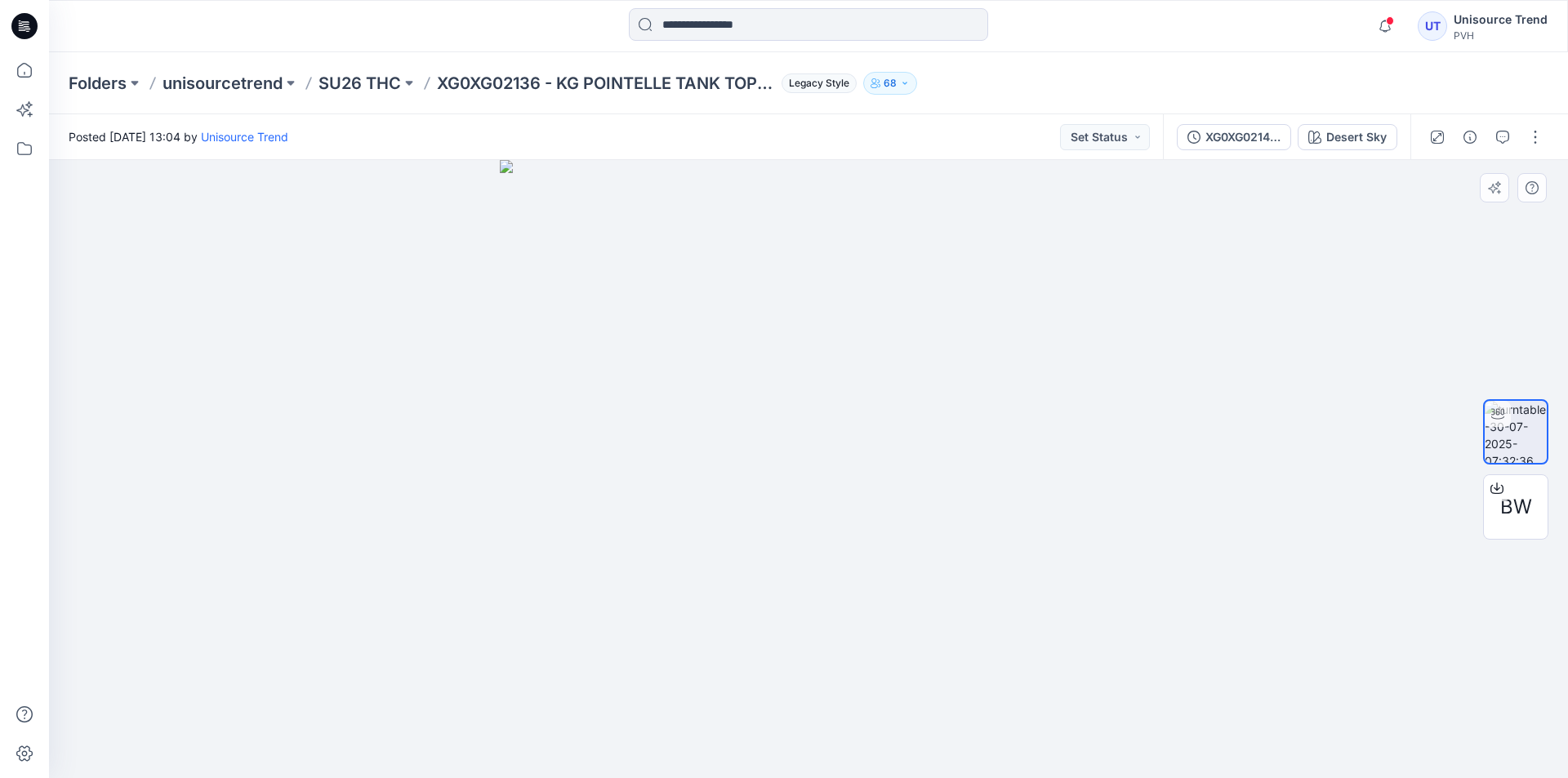
drag, startPoint x: 999, startPoint y: 389, endPoint x: 668, endPoint y: 383, distance: 331.1
click at [668, 383] on img at bounding box center [809, 469] width 618 height 618
drag, startPoint x: 1166, startPoint y: 361, endPoint x: 1199, endPoint y: 273, distance: 94.0
click at [1173, 352] on div at bounding box center [809, 469] width 1519 height 618
click at [1394, 31] on icon "button" at bounding box center [1384, 26] width 31 height 32
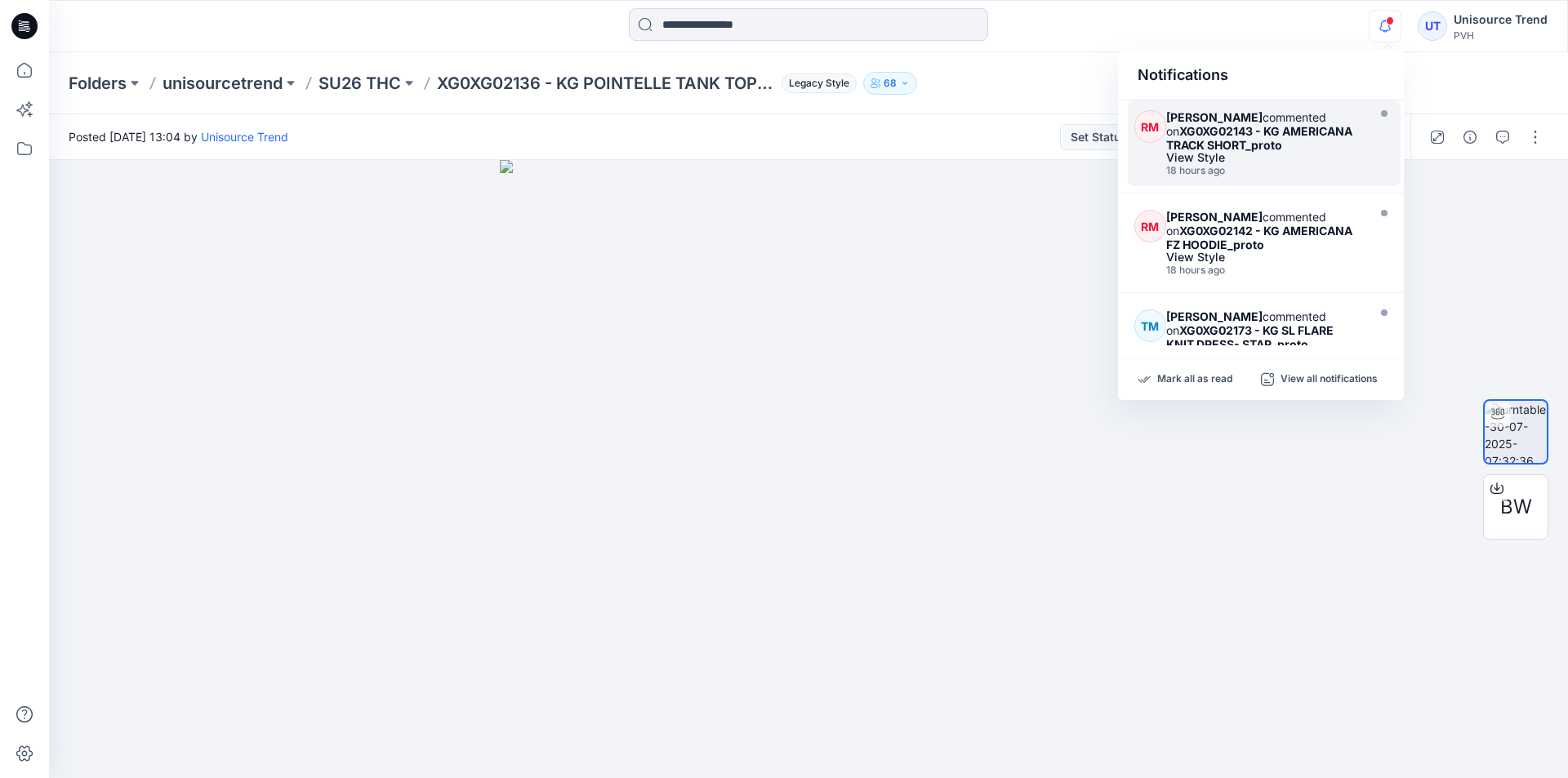
click at [1295, 158] on div "View Style" at bounding box center [1264, 157] width 196 height 11
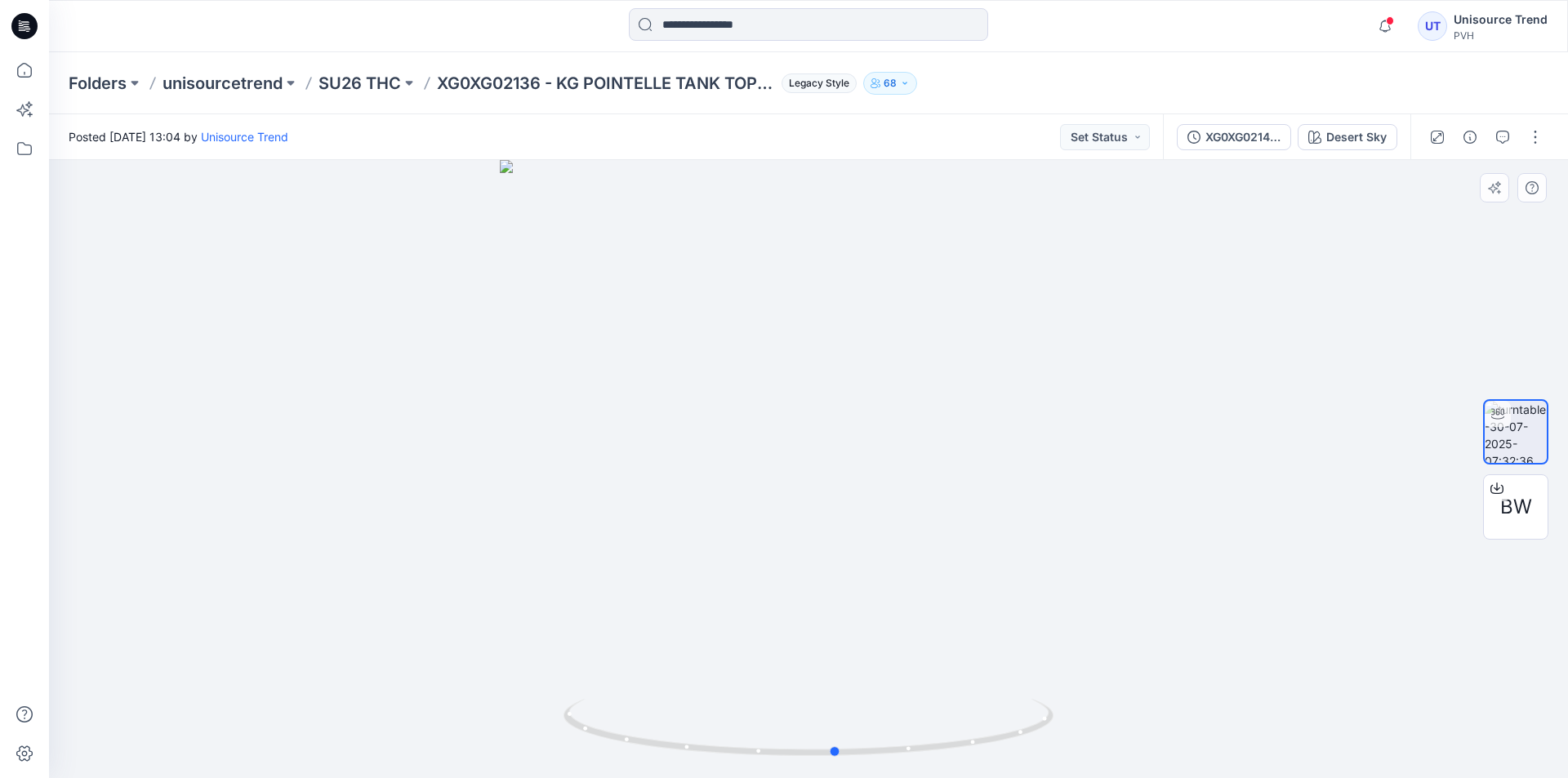
drag, startPoint x: 832, startPoint y: 753, endPoint x: 333, endPoint y: 735, distance: 499.3
click at [315, 747] on div at bounding box center [809, 469] width 1519 height 618
click at [1378, 21] on icon "button" at bounding box center [1384, 26] width 31 height 32
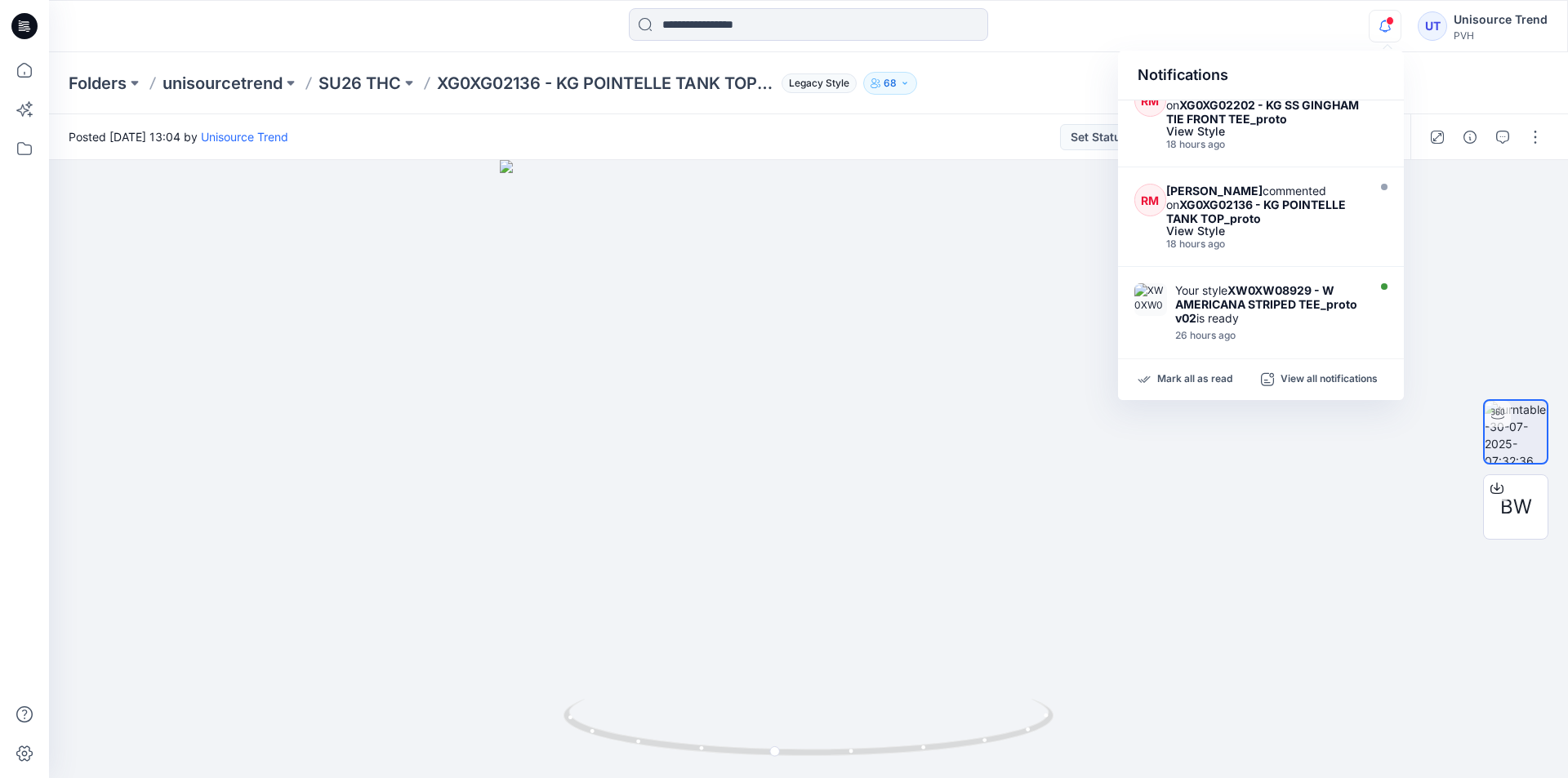
scroll to position [327, 0]
click at [1341, 294] on div "Your style XW0XW08929 - W AMERICANA STRIPED TEE_proto v02 is ready" at bounding box center [1269, 302] width 188 height 42
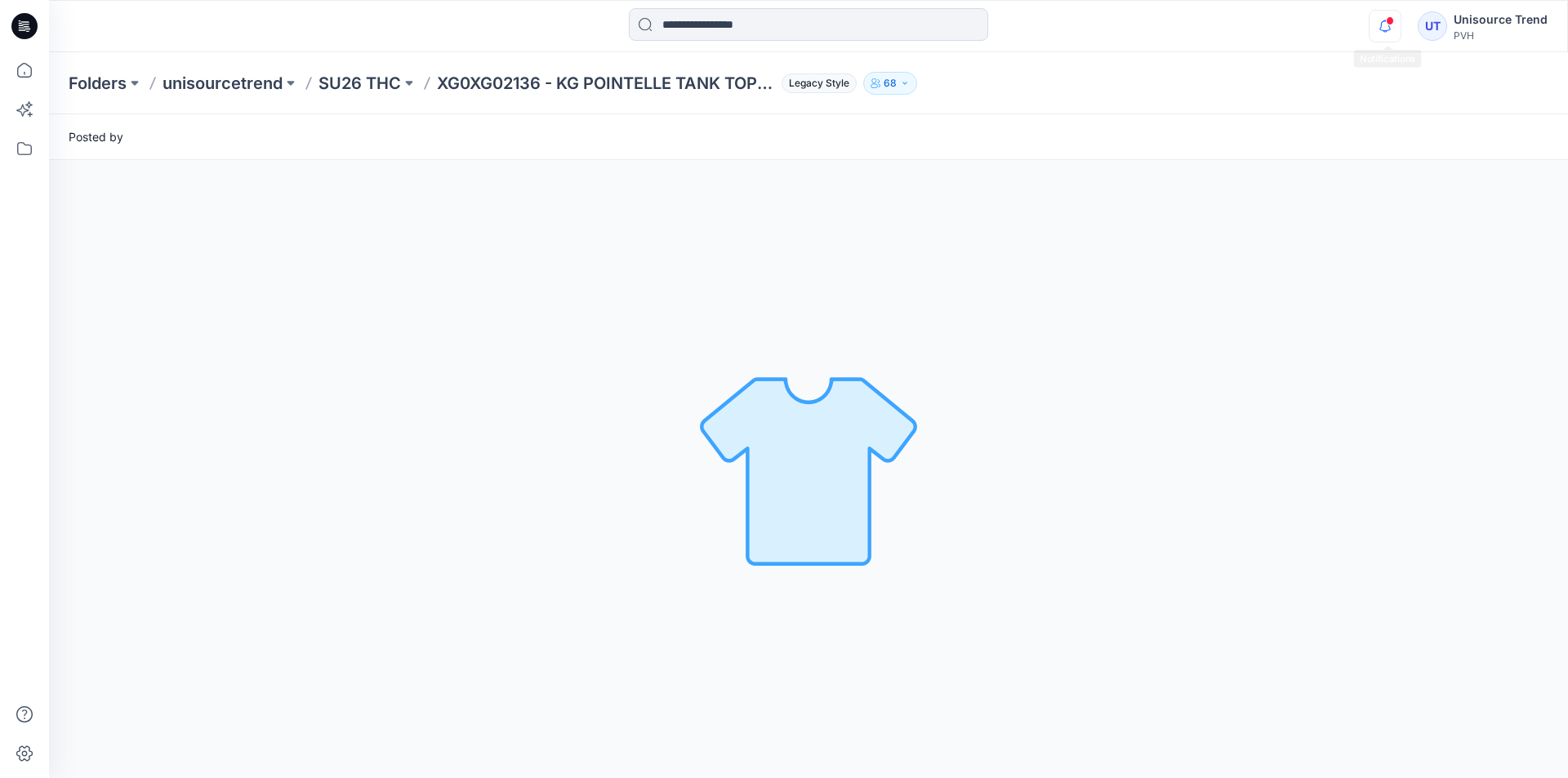
click at [1389, 25] on icon "button" at bounding box center [1384, 26] width 31 height 32
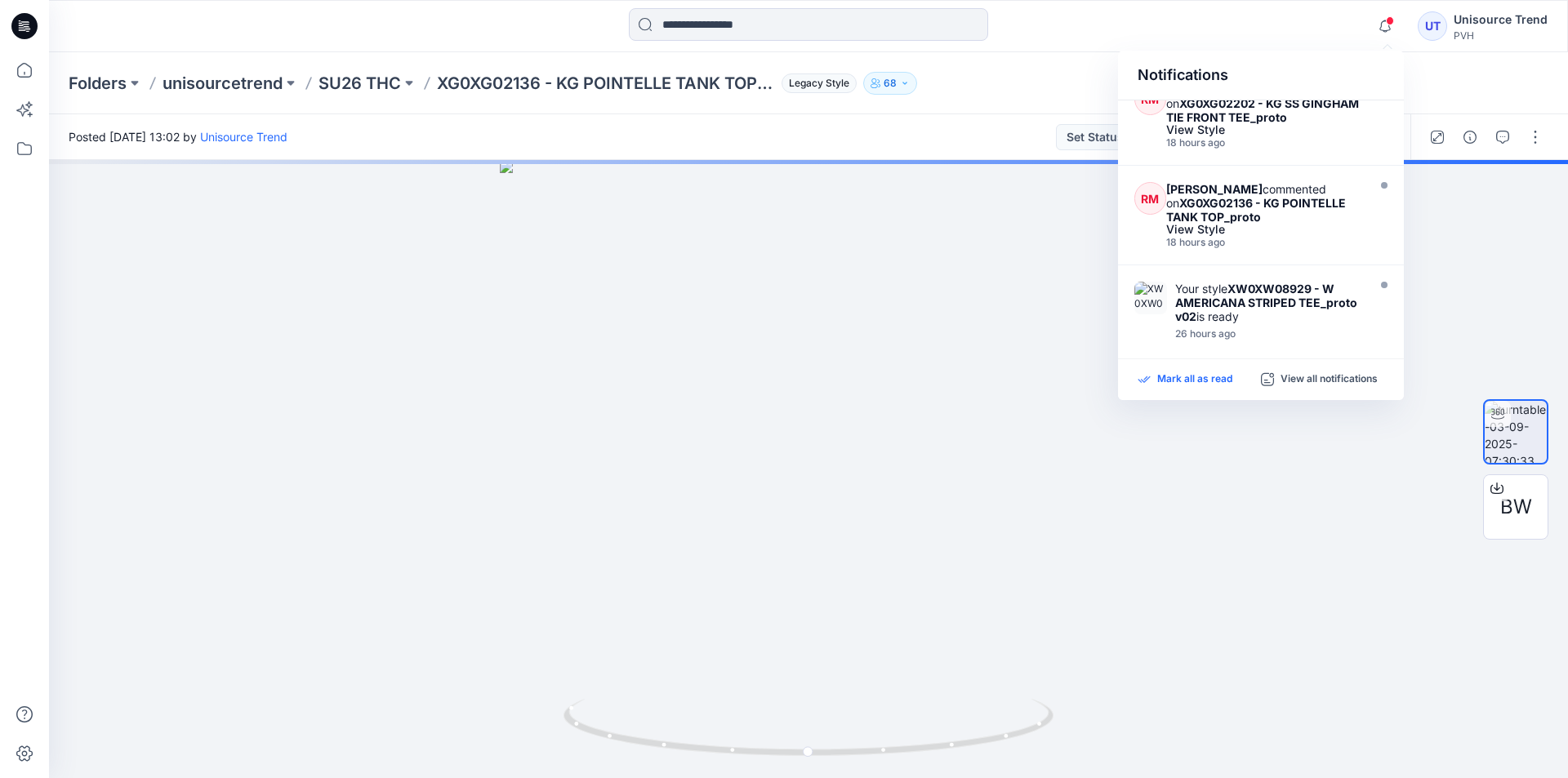
click at [1231, 372] on div "Mark all as read" at bounding box center [1199, 379] width 123 height 14
click at [1500, 22] on div "Unisource Trend" at bounding box center [1500, 20] width 94 height 20
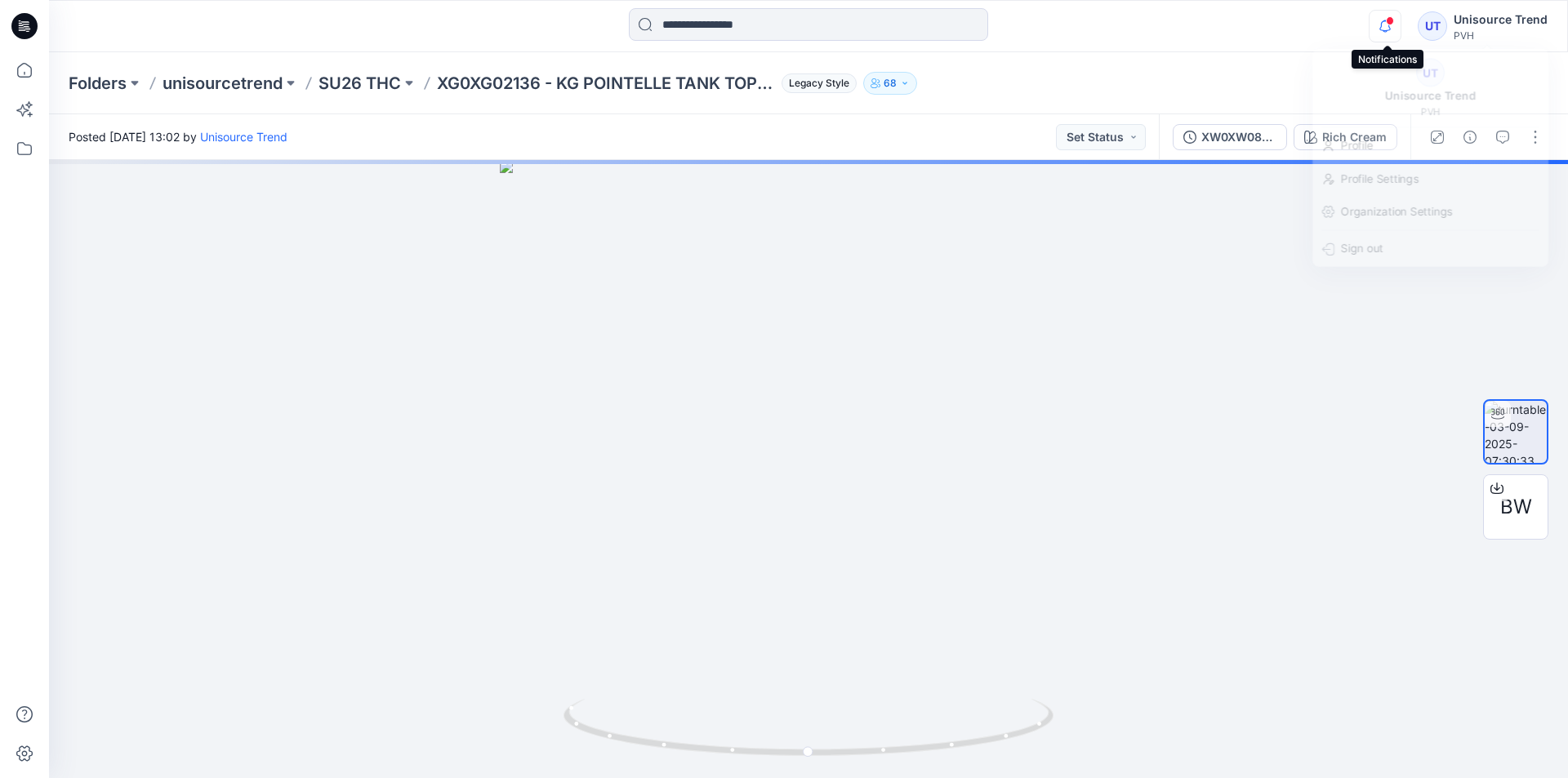
click at [1394, 26] on icon "button" at bounding box center [1384, 26] width 31 height 32
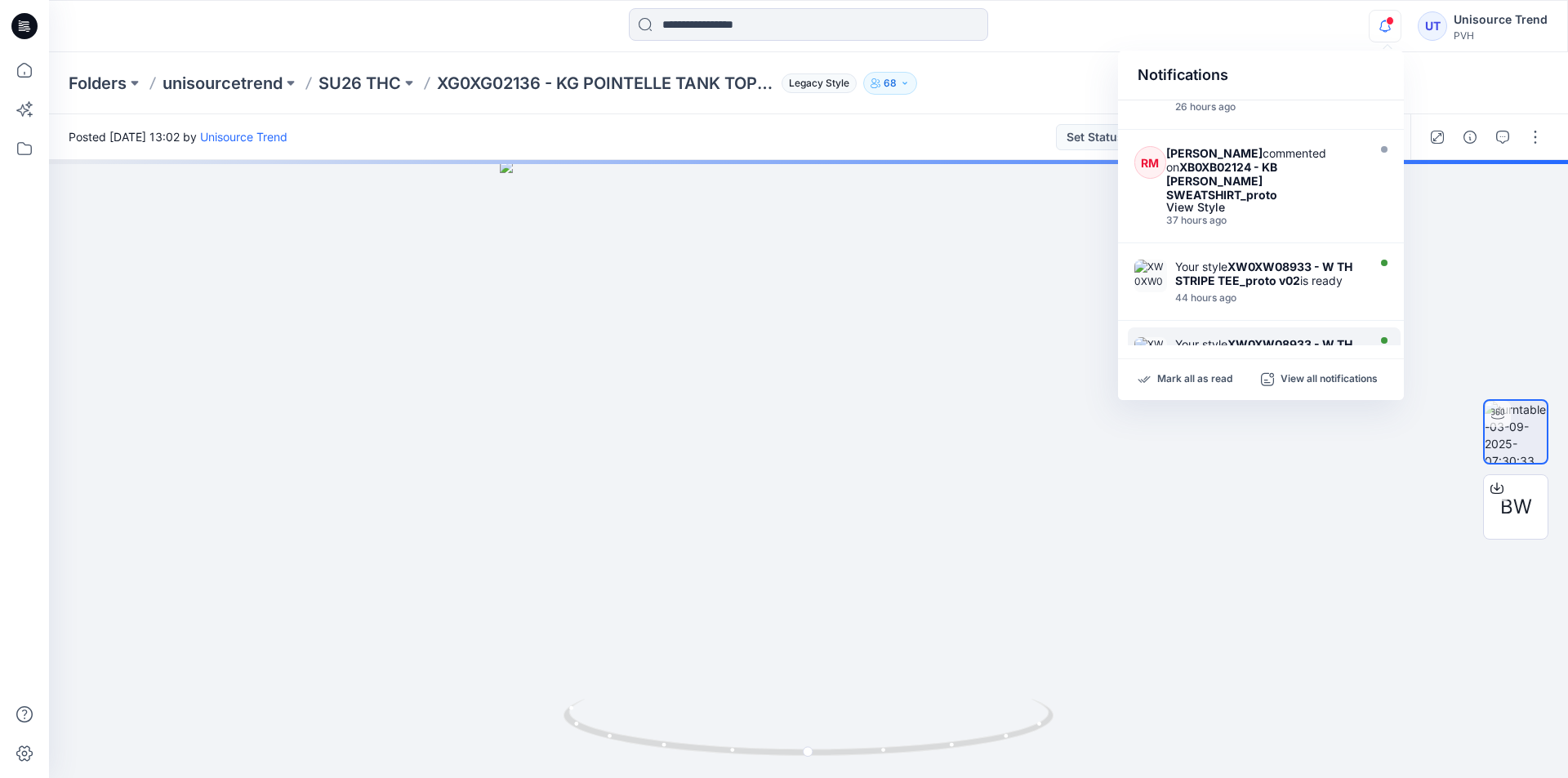
scroll to position [707, 0]
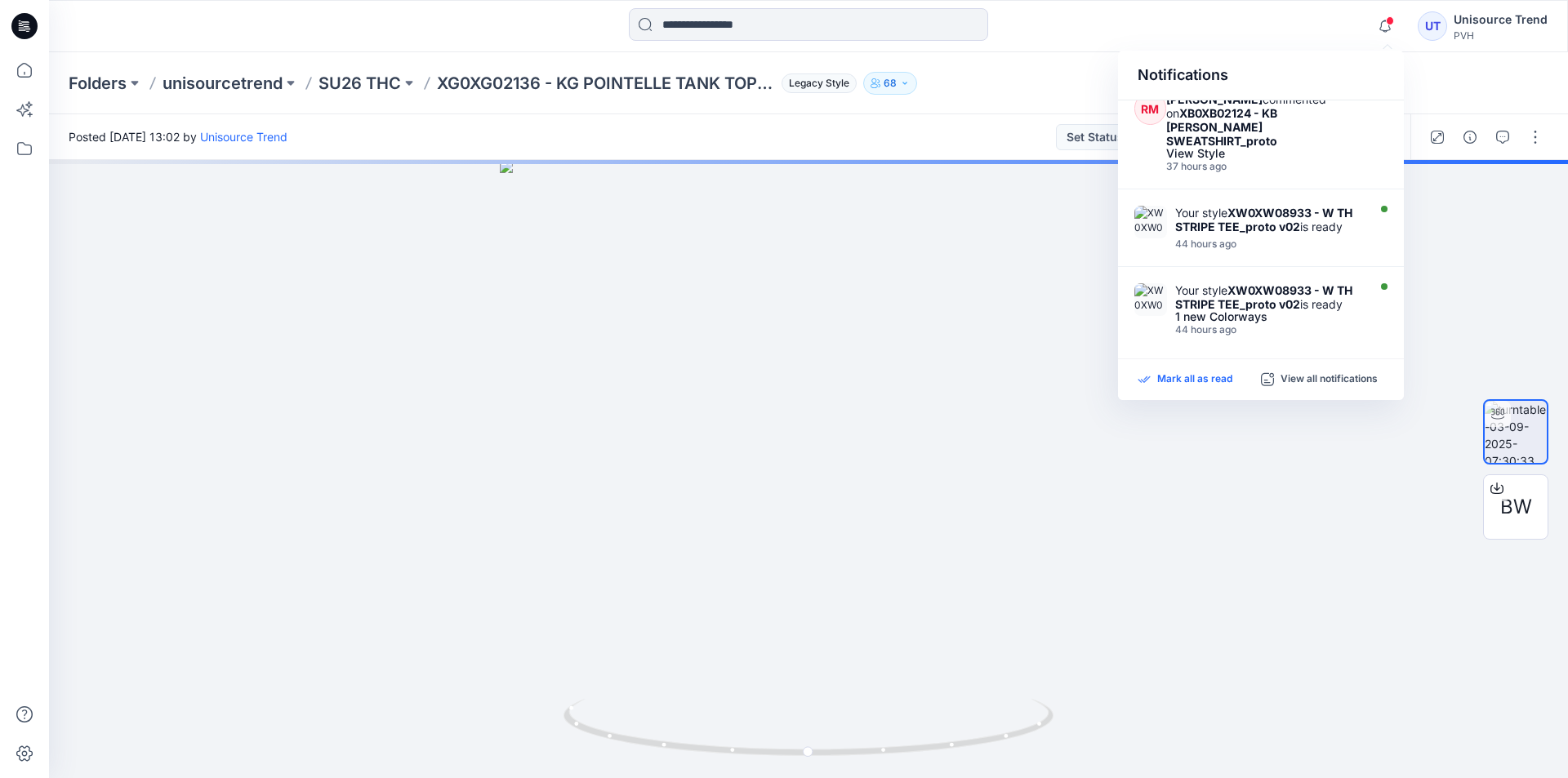
click at [1215, 385] on p "Mark all as read" at bounding box center [1195, 379] width 75 height 14
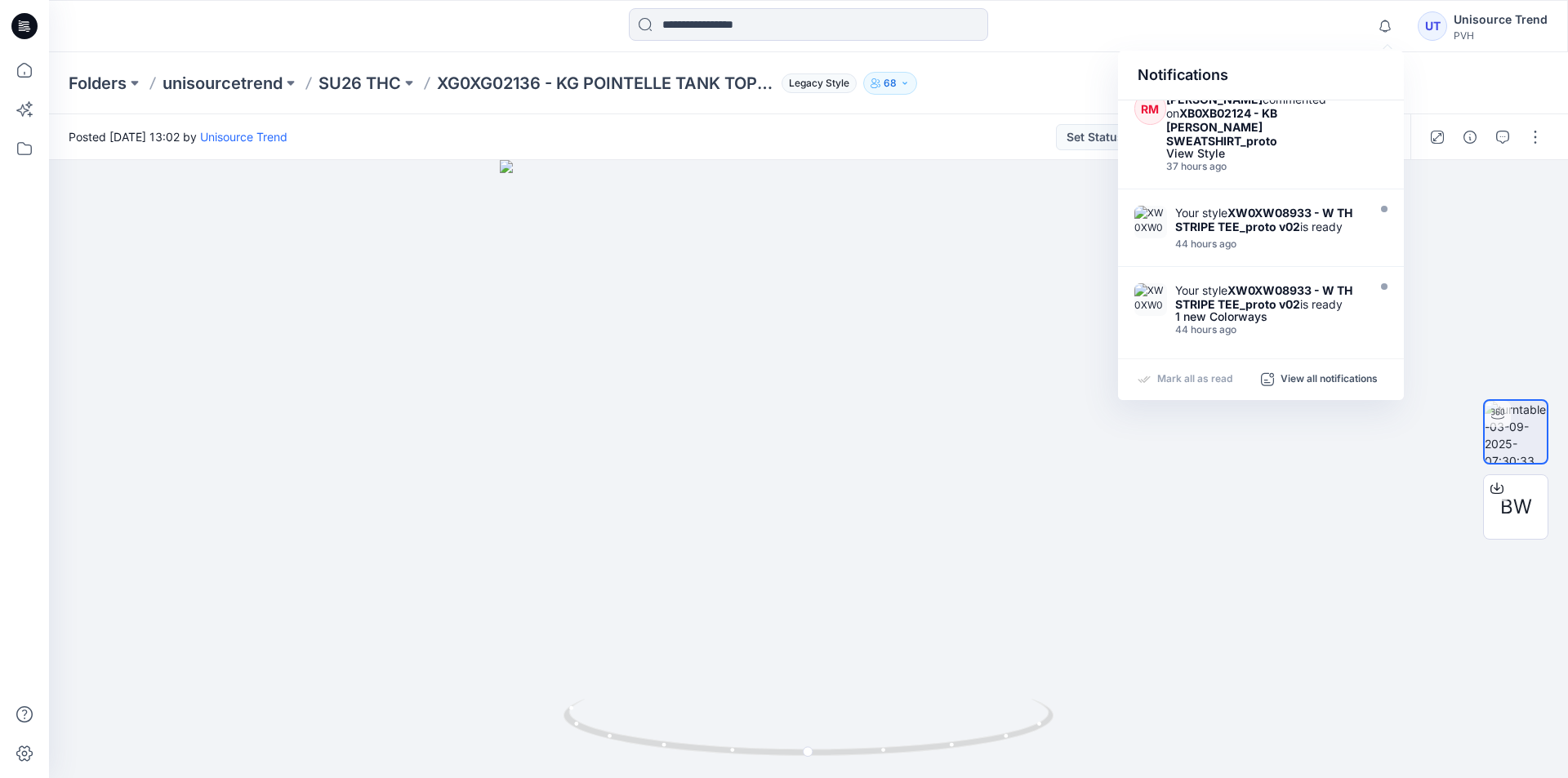
click at [1463, 90] on div "Folders unisourcetrend SU26 THC XG0XG02136 - KG POINTELLE TANK TOP_proto Legacy…" at bounding box center [809, 82] width 1519 height 62
